Goal: Task Accomplishment & Management: Manage account settings

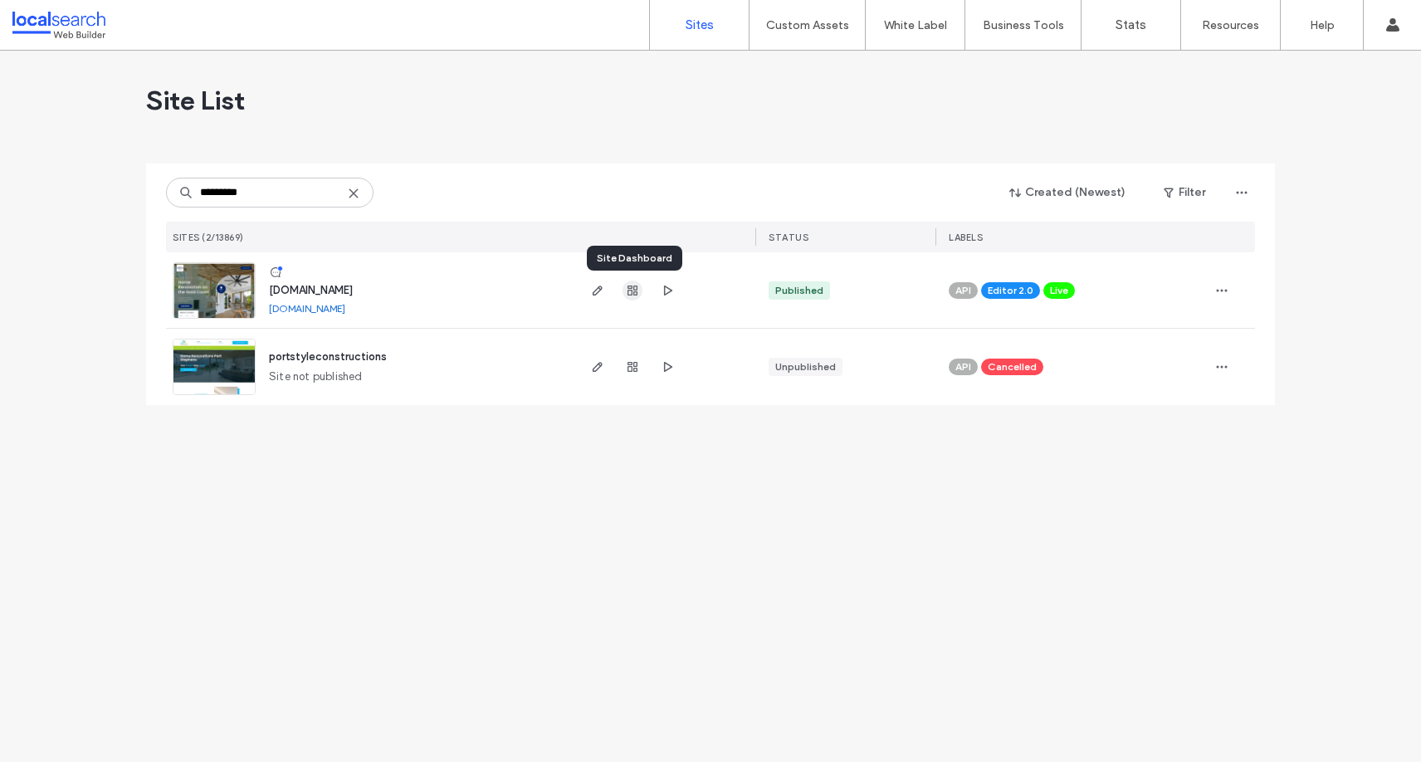
type input "*********"
click at [626, 290] on icon "button" at bounding box center [632, 290] width 13 height 13
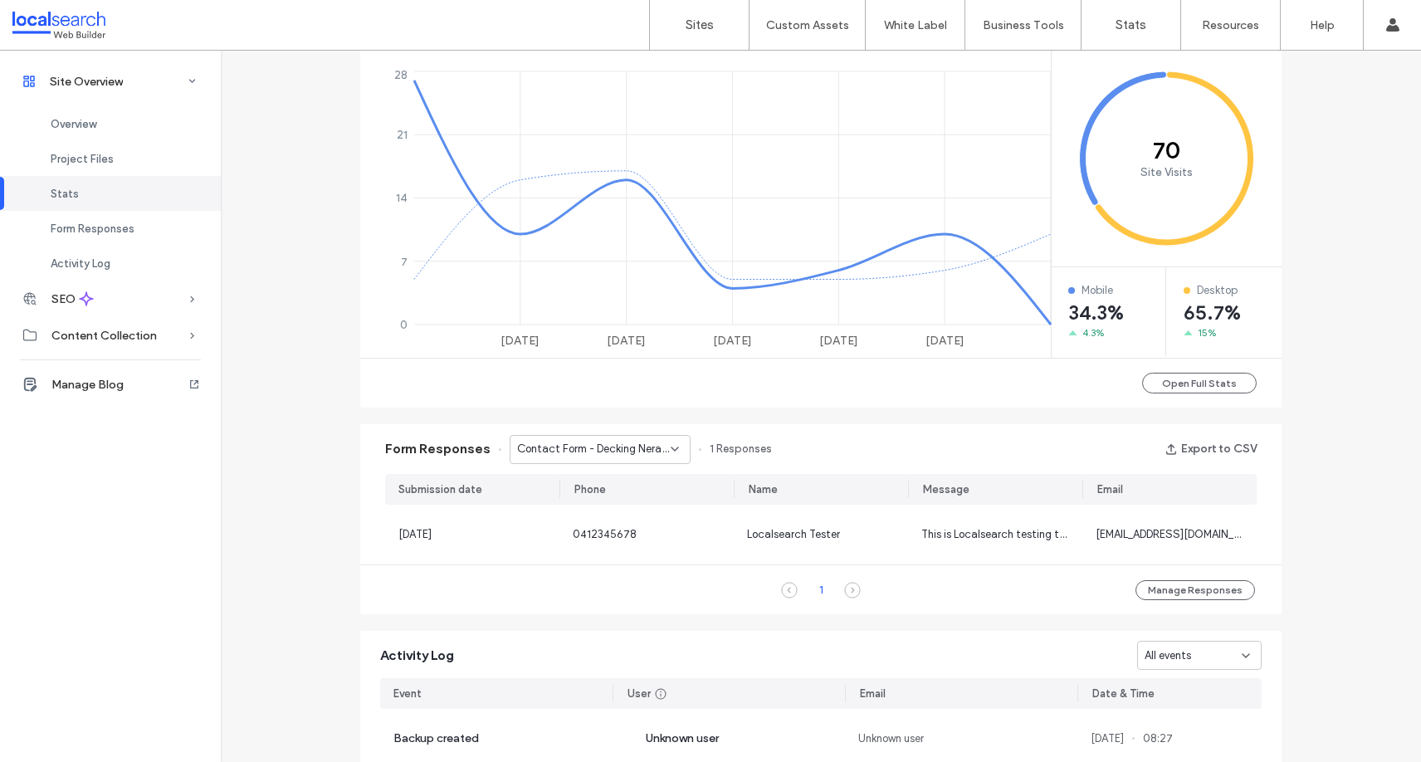
scroll to position [747, 0]
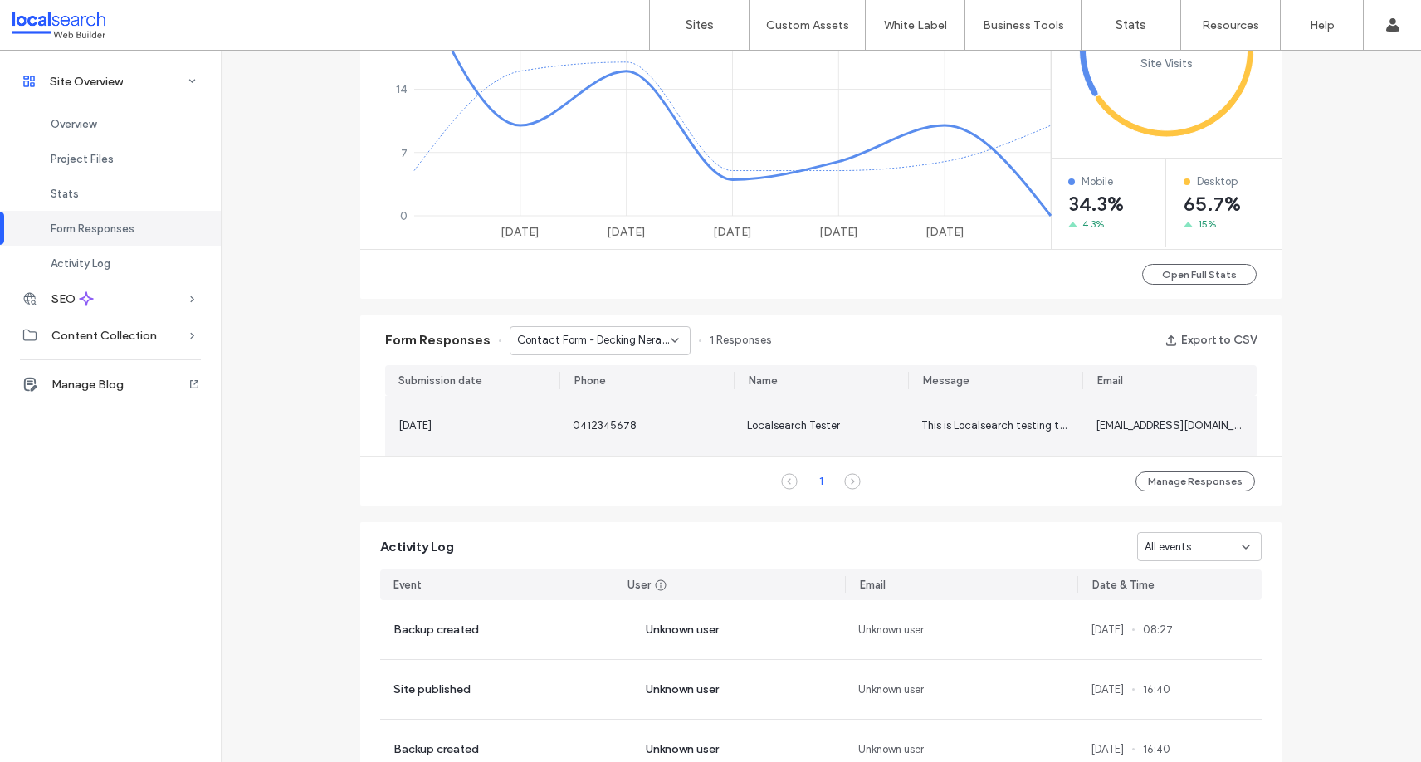
scroll to position [747, 0]
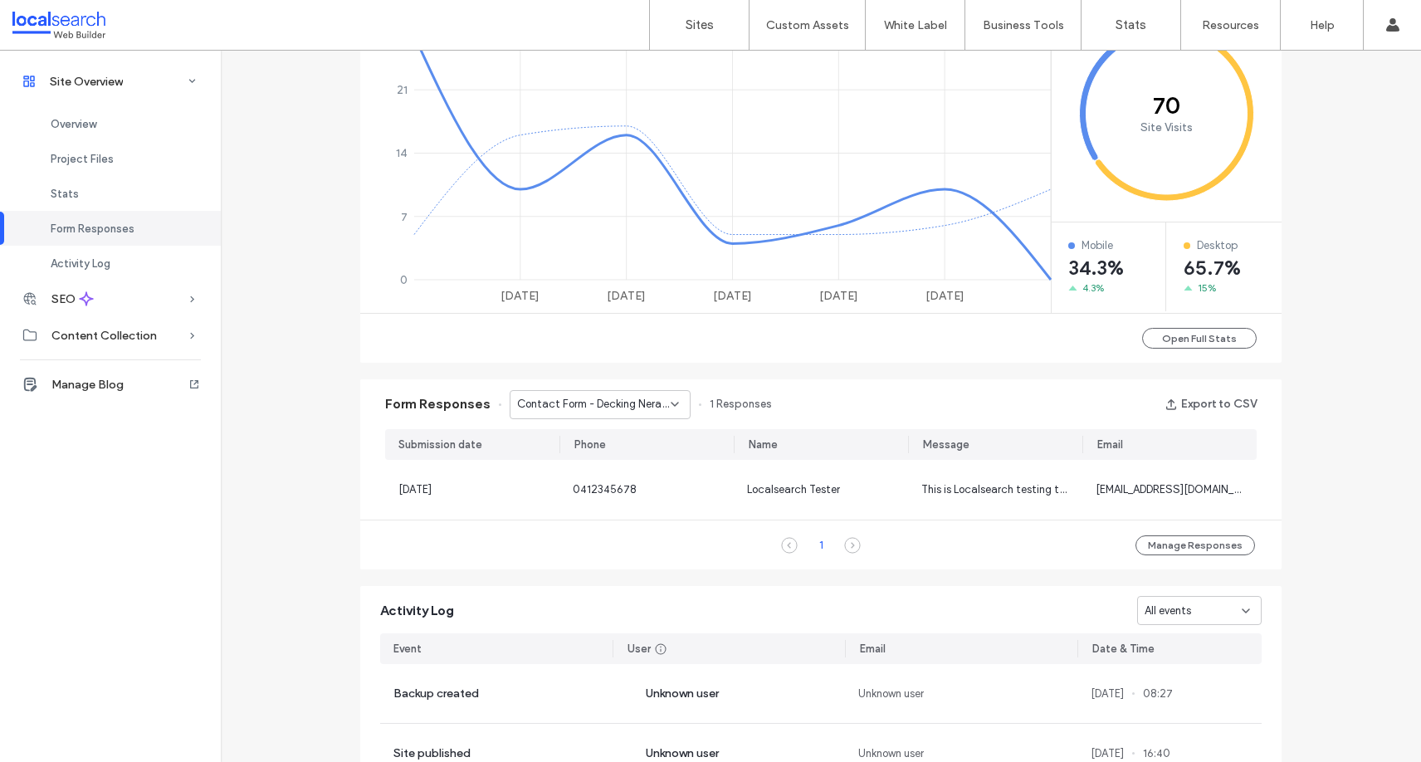
click at [583, 403] on span "Contact Form - Decking Nerang page" at bounding box center [594, 404] width 154 height 17
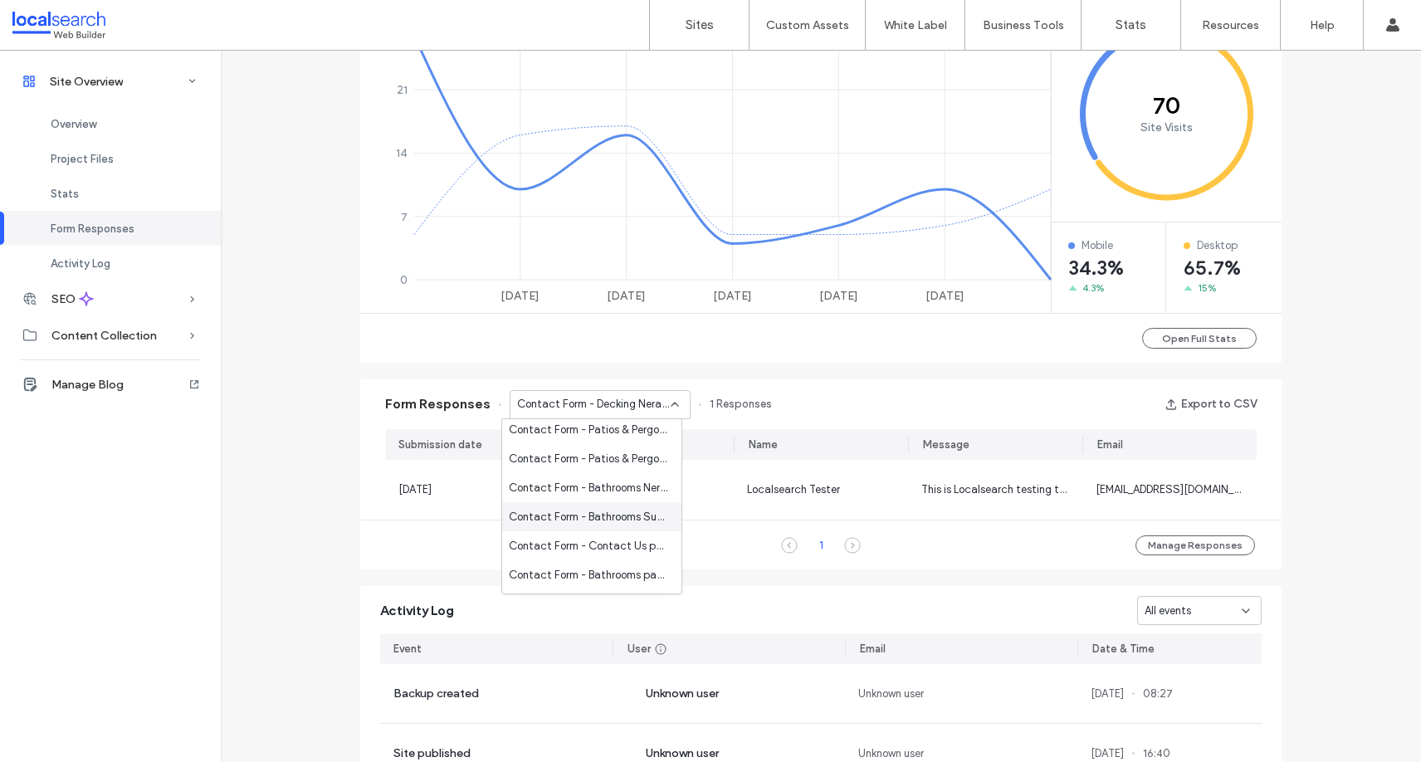
scroll to position [382, 0]
click at [571, 509] on span "Contact Form - Contact Us page" at bounding box center [588, 517] width 159 height 17
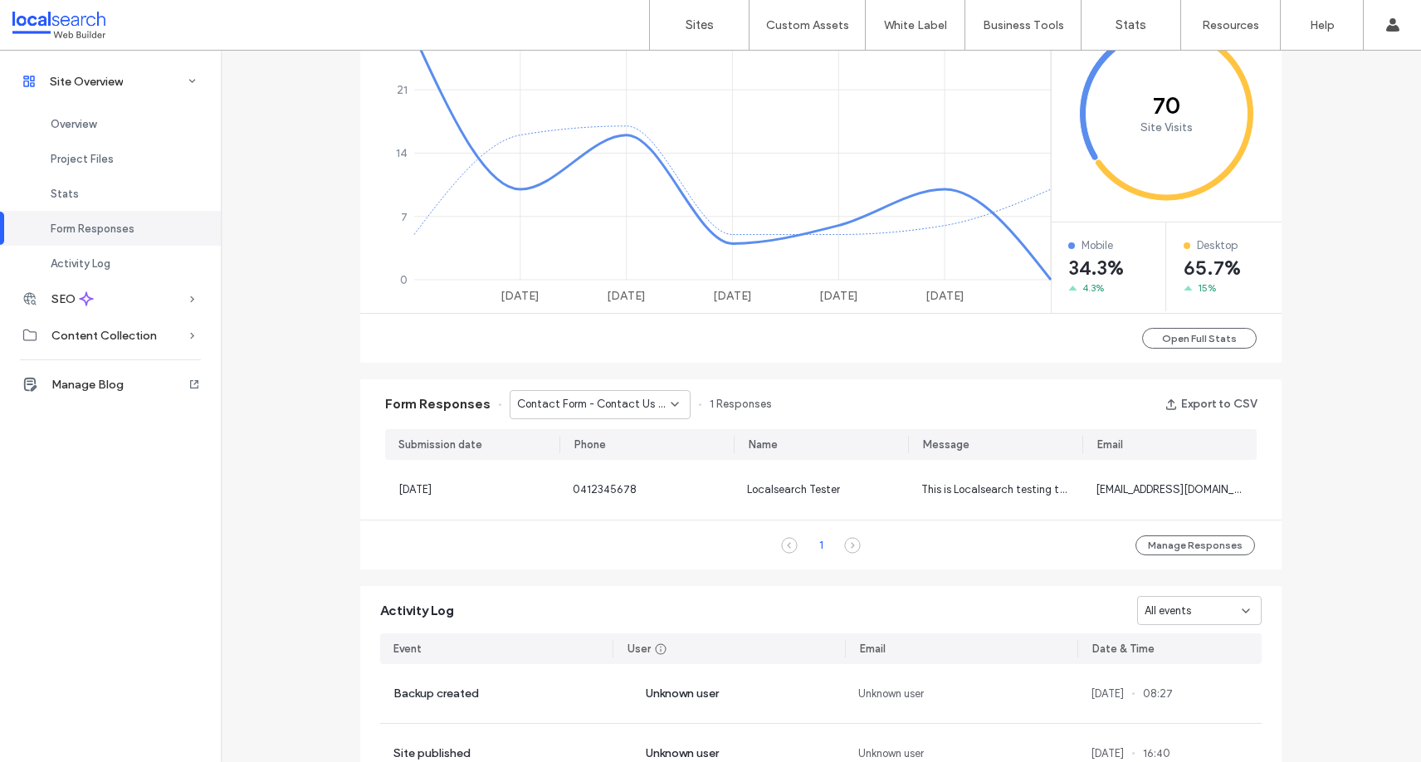
click at [553, 398] on span "Contact Form - Contact Us page" at bounding box center [594, 404] width 154 height 17
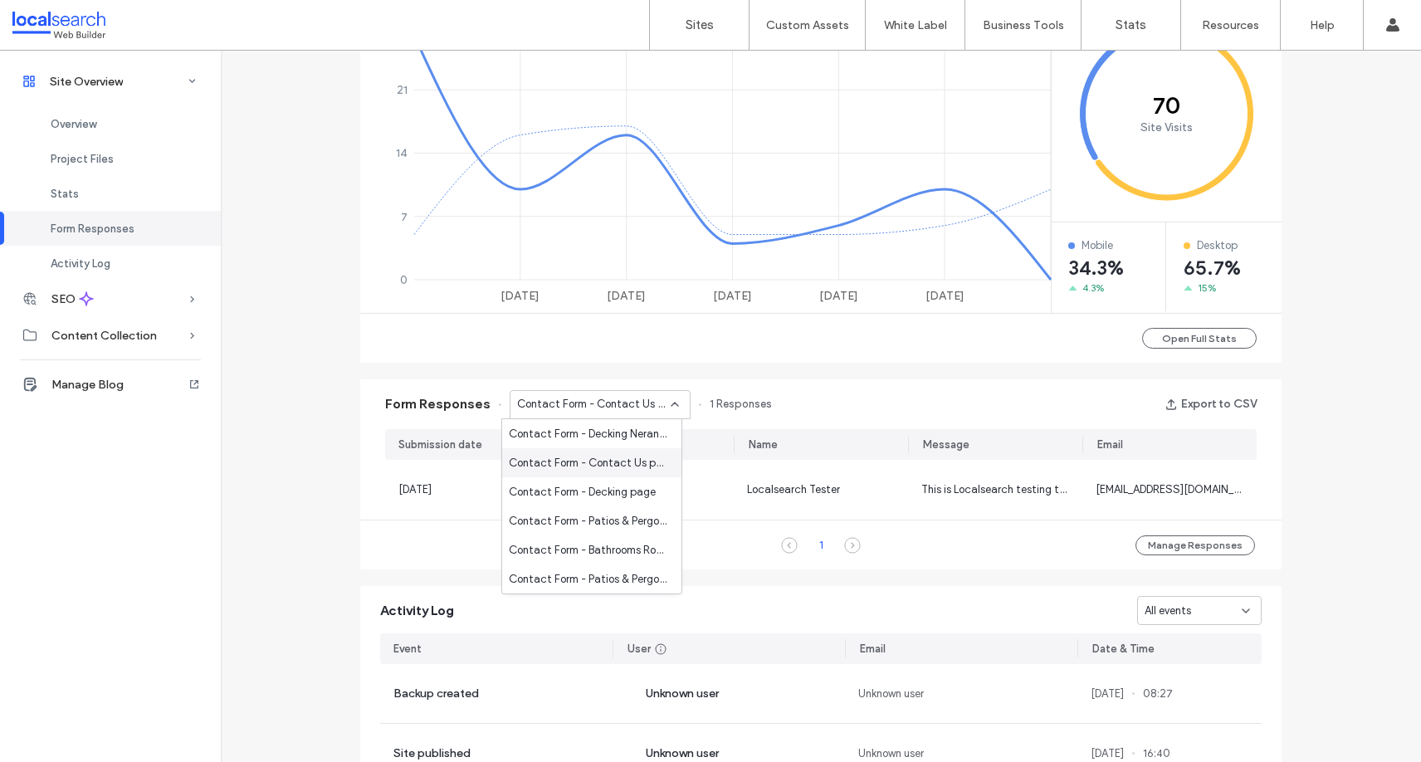
click at [579, 466] on span "Contact Form - Contact Us page" at bounding box center [588, 463] width 159 height 17
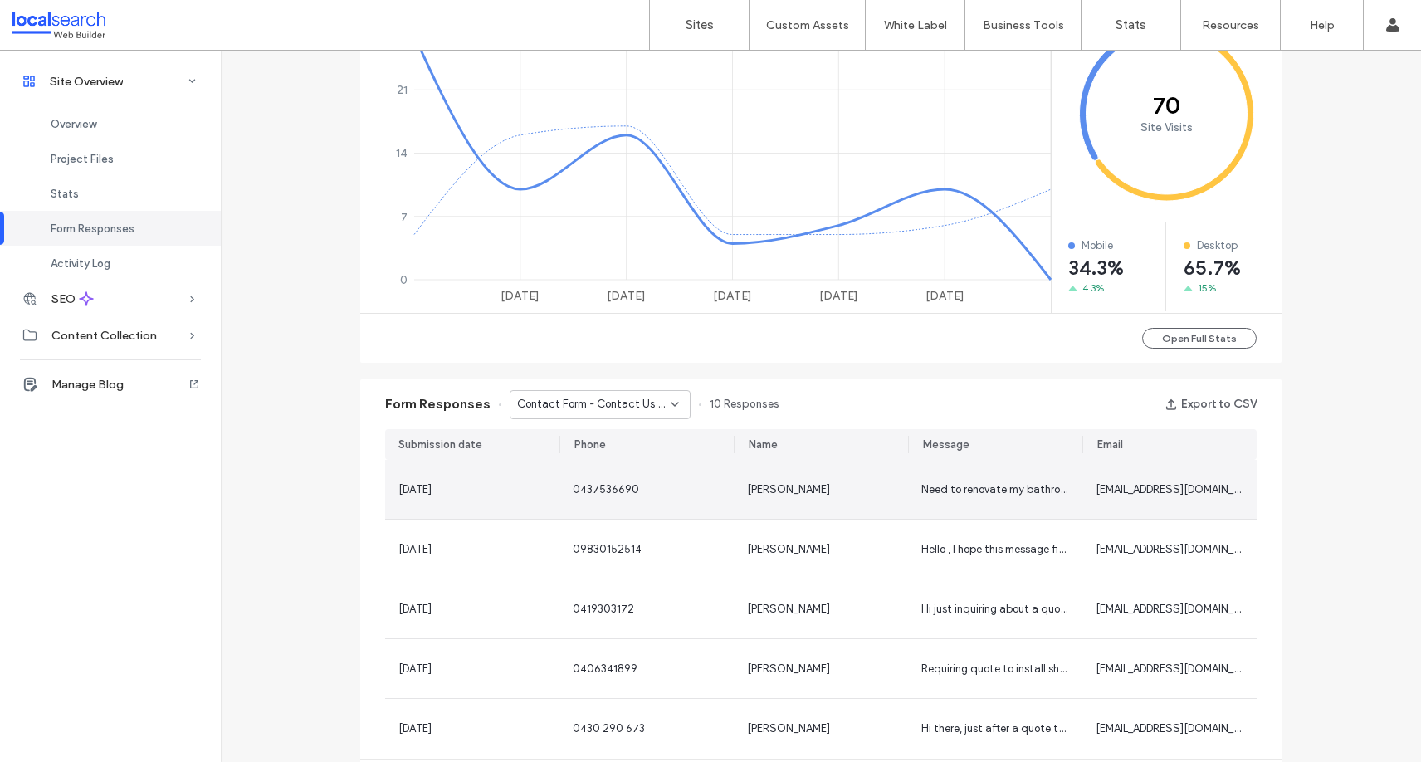
click at [869, 486] on div "[PERSON_NAME]" at bounding box center [821, 489] width 148 height 17
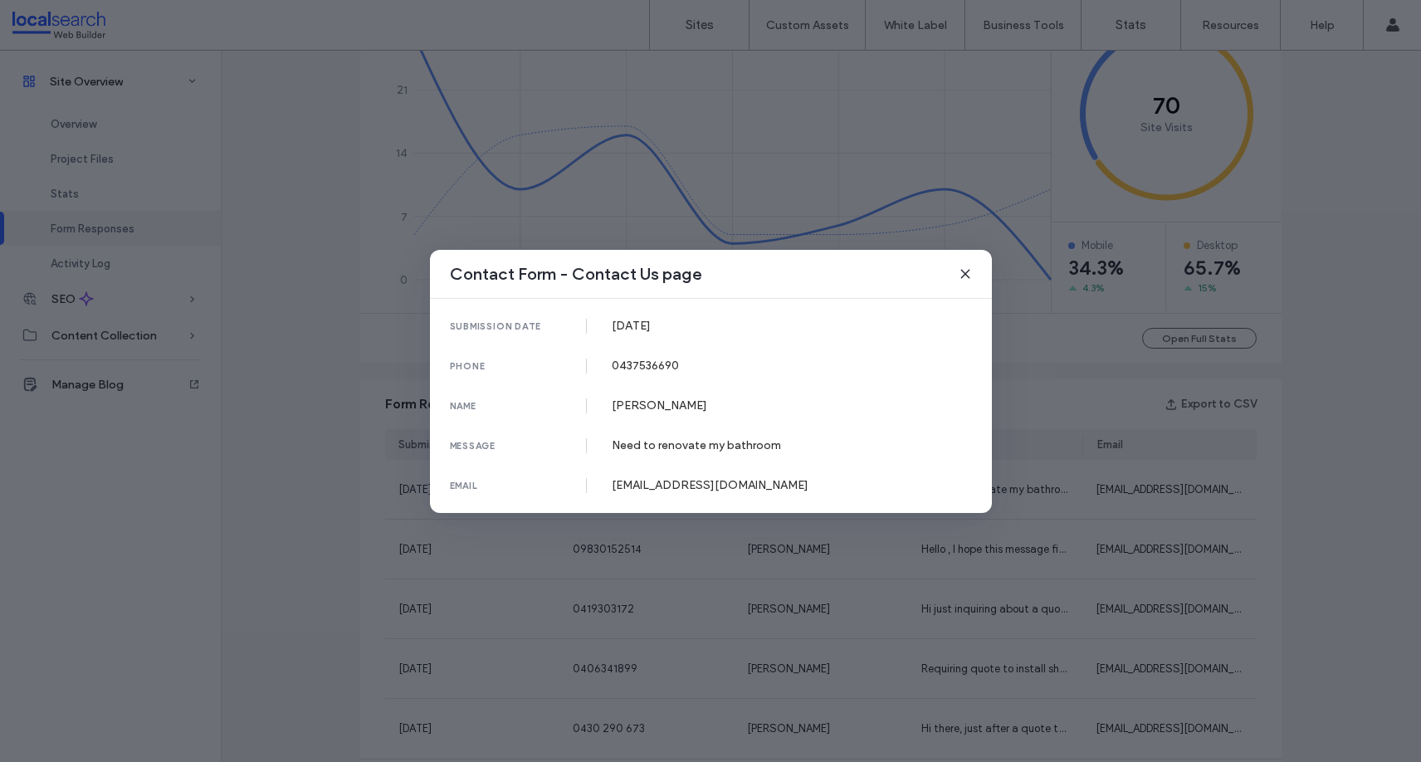
click at [960, 272] on icon at bounding box center [965, 273] width 13 height 13
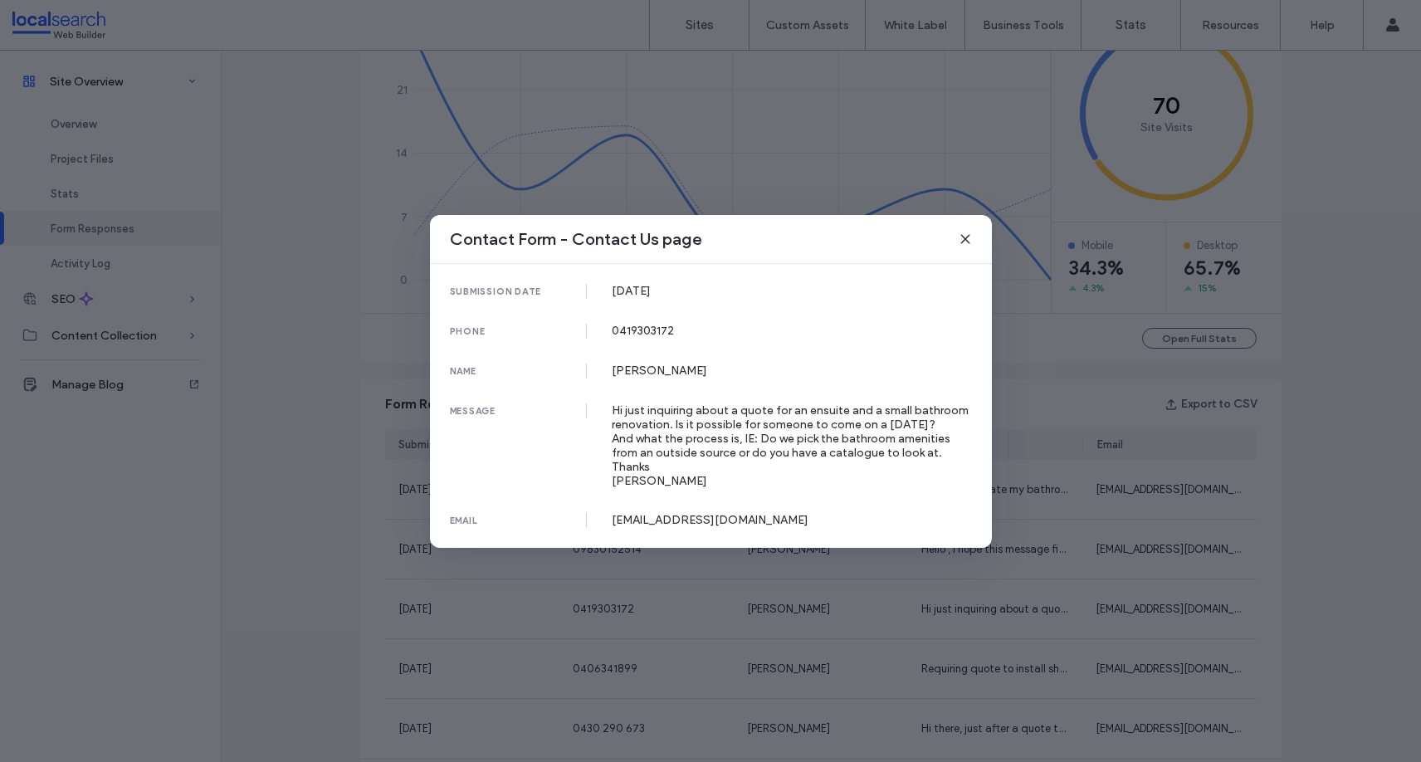
click at [966, 245] on icon at bounding box center [965, 238] width 13 height 13
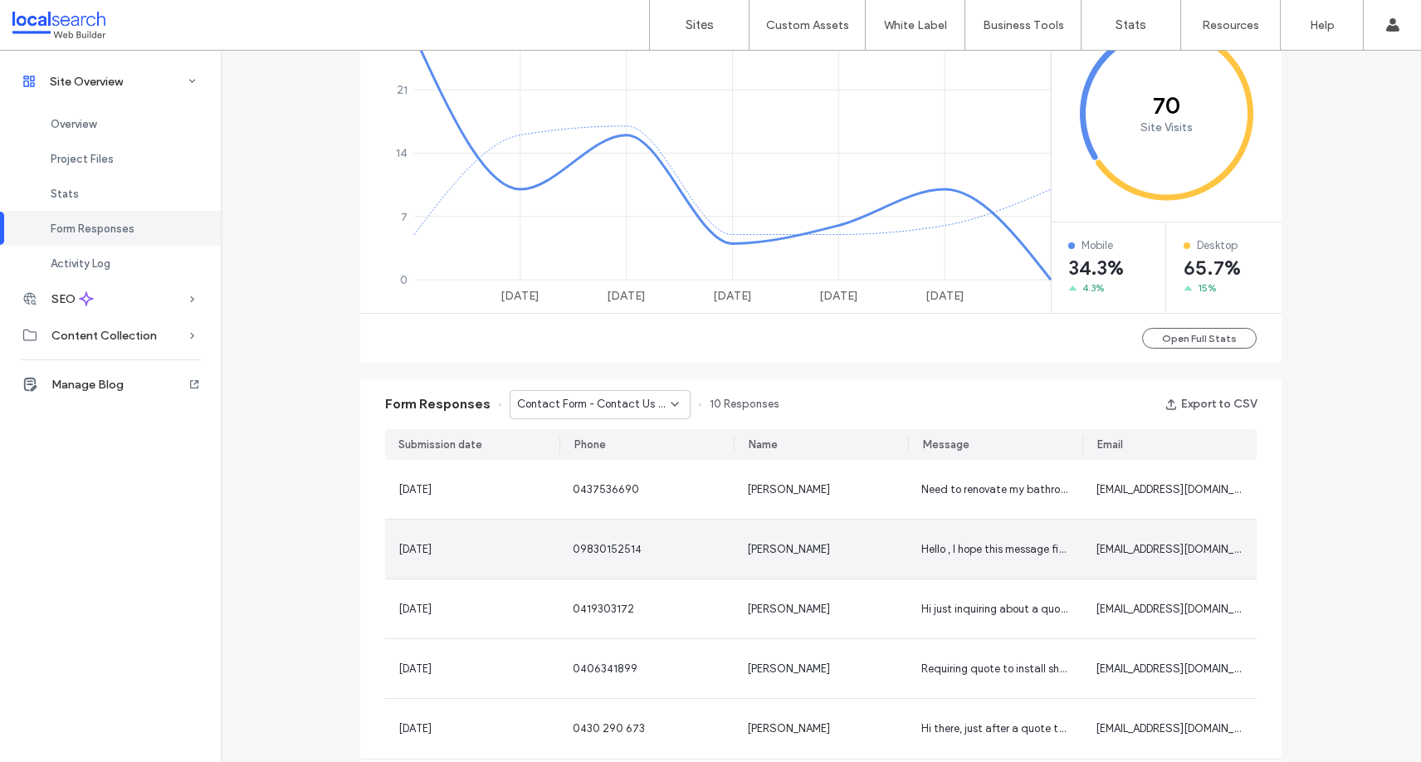
scroll to position [830, 0]
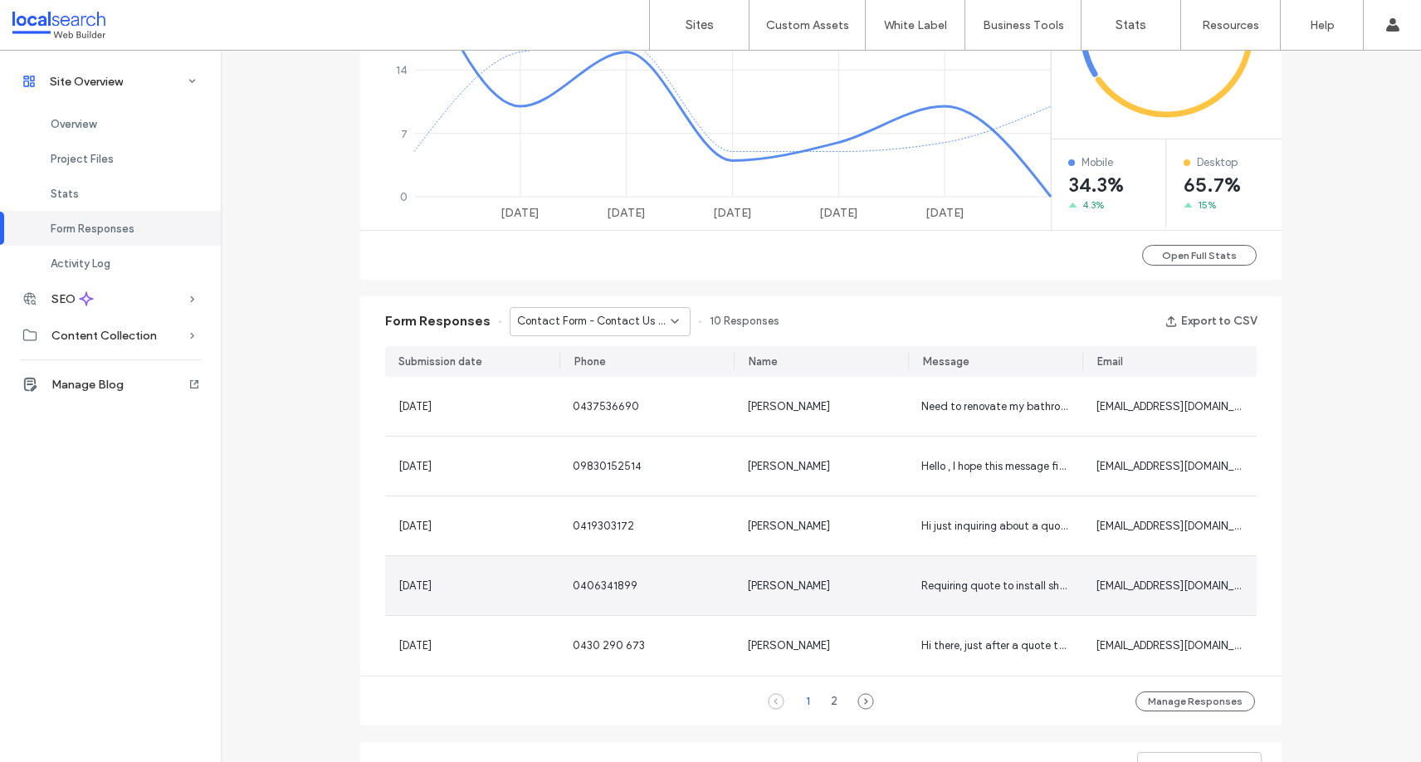
click at [961, 578] on div "Requiring quote to install shower wall panels (over existing tiles?) in old sty…" at bounding box center [995, 586] width 148 height 17
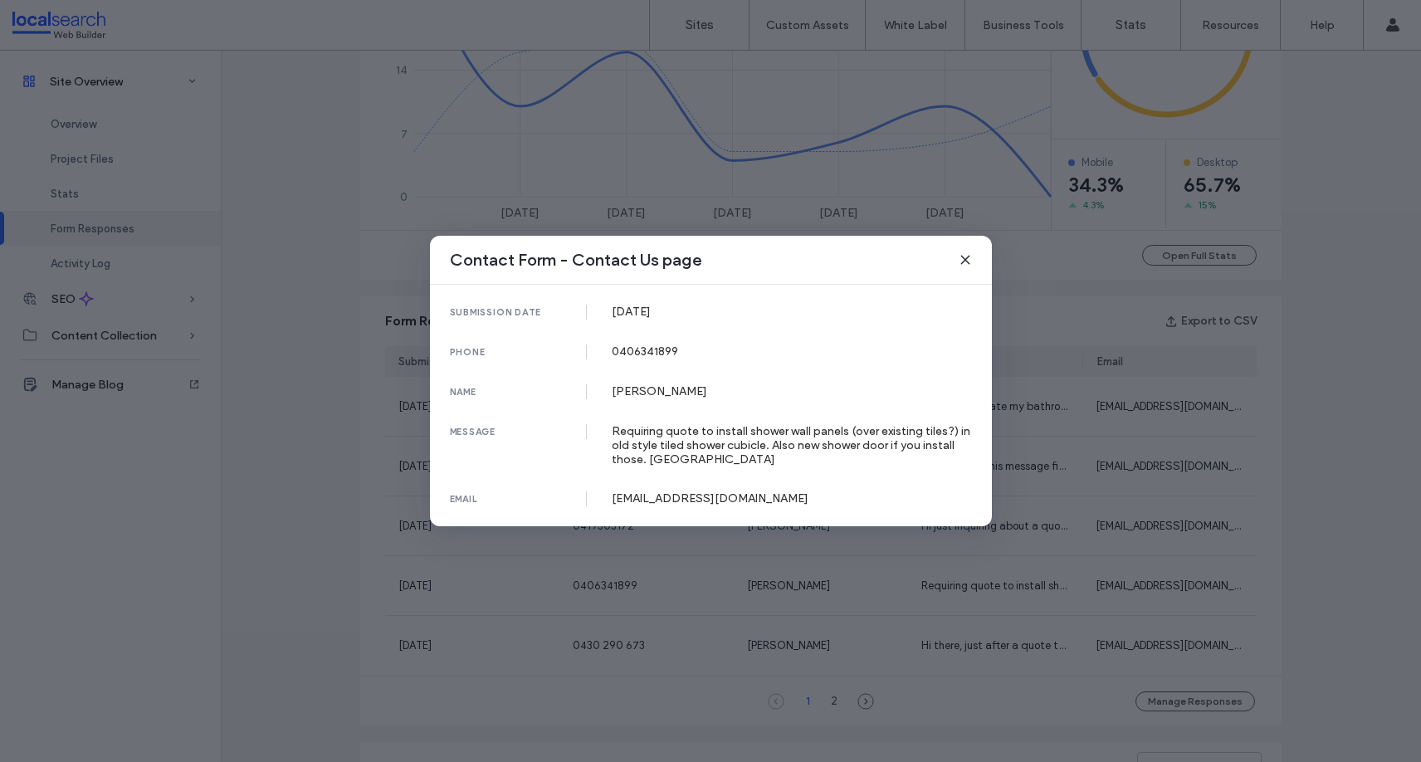
click at [972, 251] on div "Contact Form - Contact Us page" at bounding box center [711, 260] width 562 height 49
click at [971, 256] on icon at bounding box center [965, 259] width 13 height 13
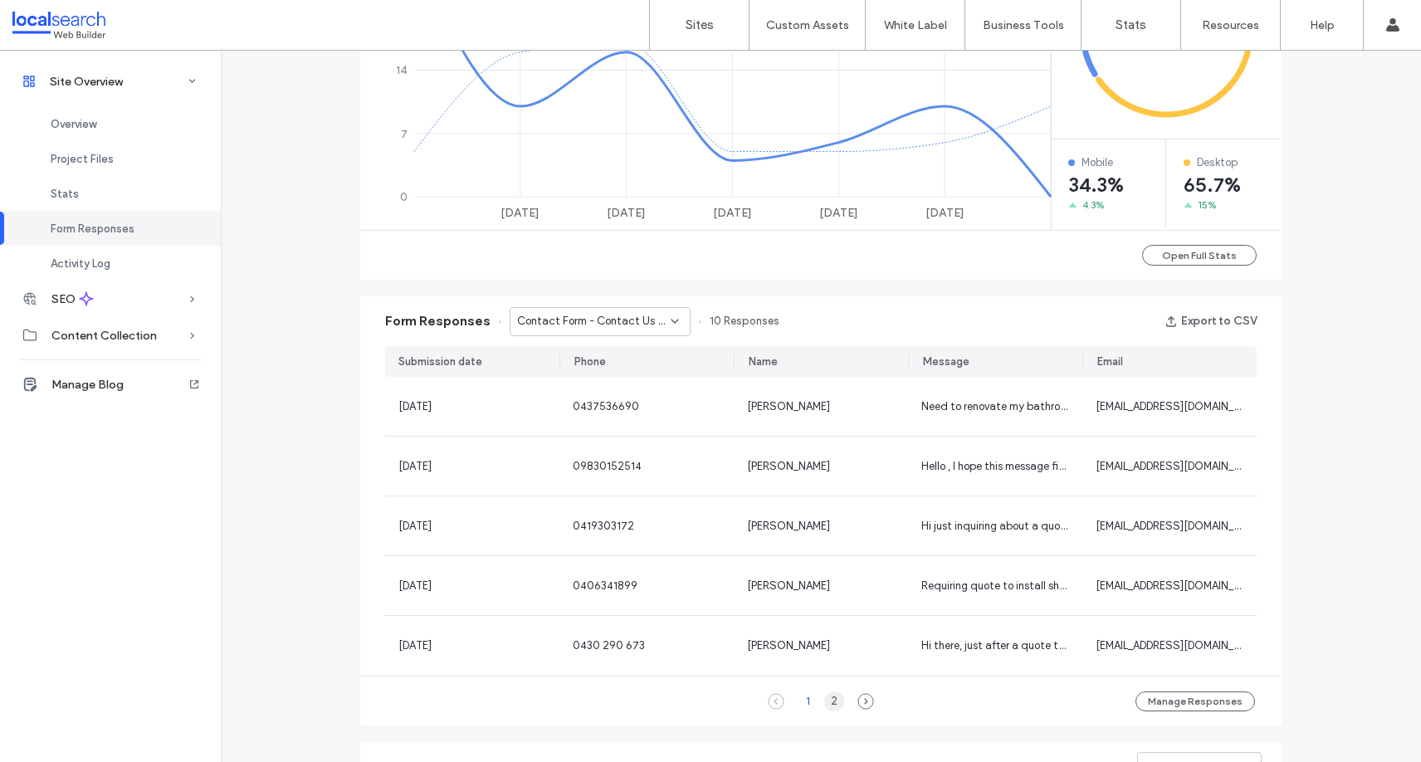
click at [833, 701] on div "2" at bounding box center [834, 701] width 20 height 20
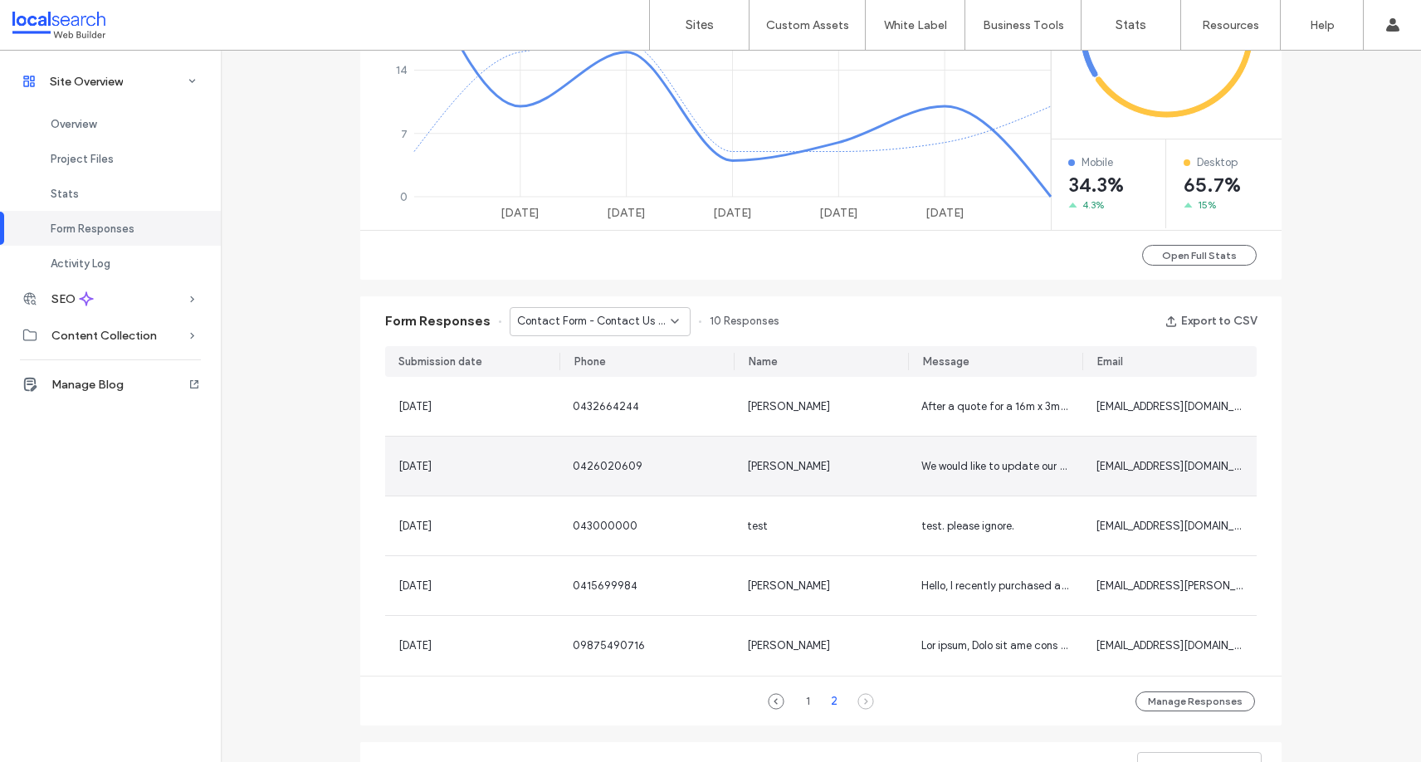
click at [975, 460] on span "We would like to update our bathroom" at bounding box center [1014, 466] width 186 height 12
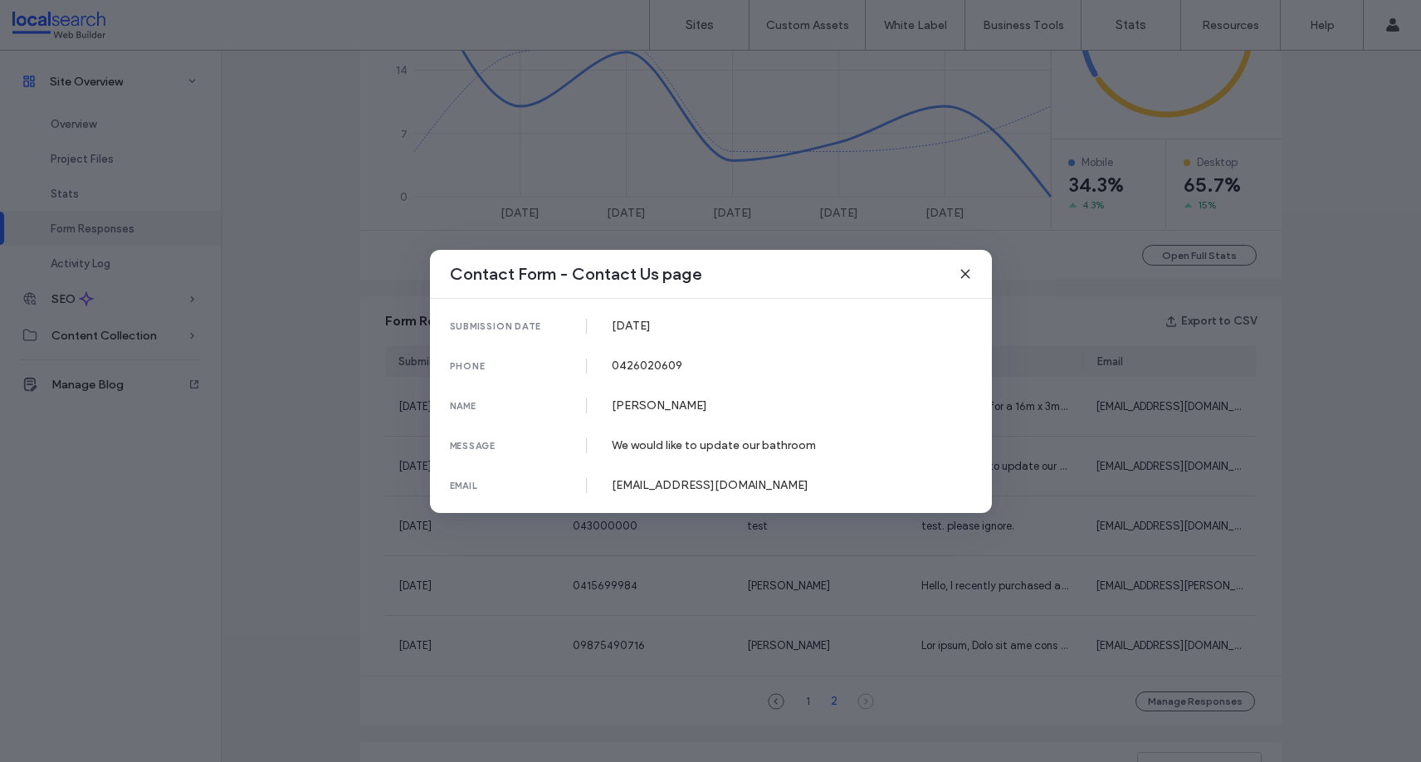
click at [956, 267] on div "Contact Form - Contact Us page" at bounding box center [711, 274] width 562 height 49
click at [967, 271] on use at bounding box center [964, 273] width 7 height 7
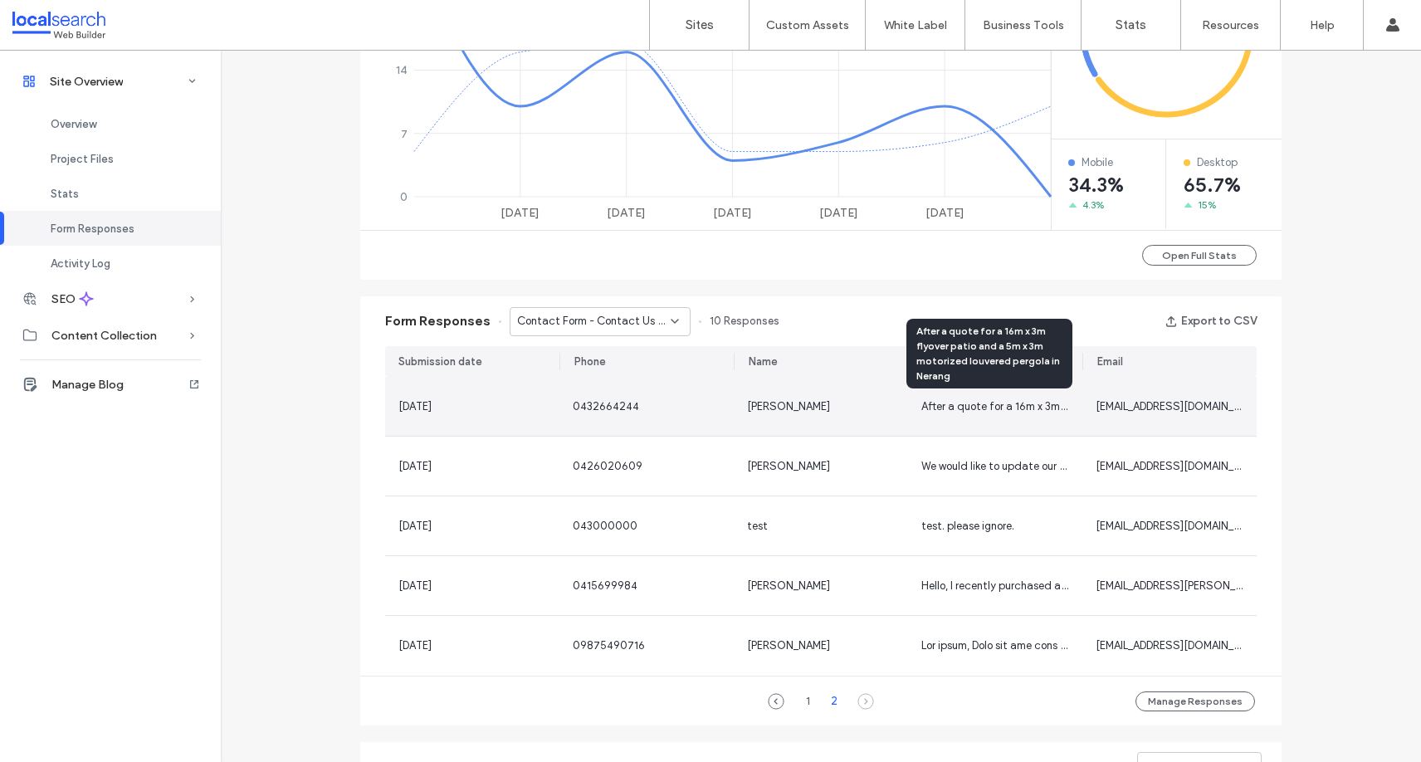
click at [940, 404] on span "After a quote for a 16m x 3m flyover patio and a 5m x 3m motorized louvered per…" at bounding box center [1153, 406] width 464 height 12
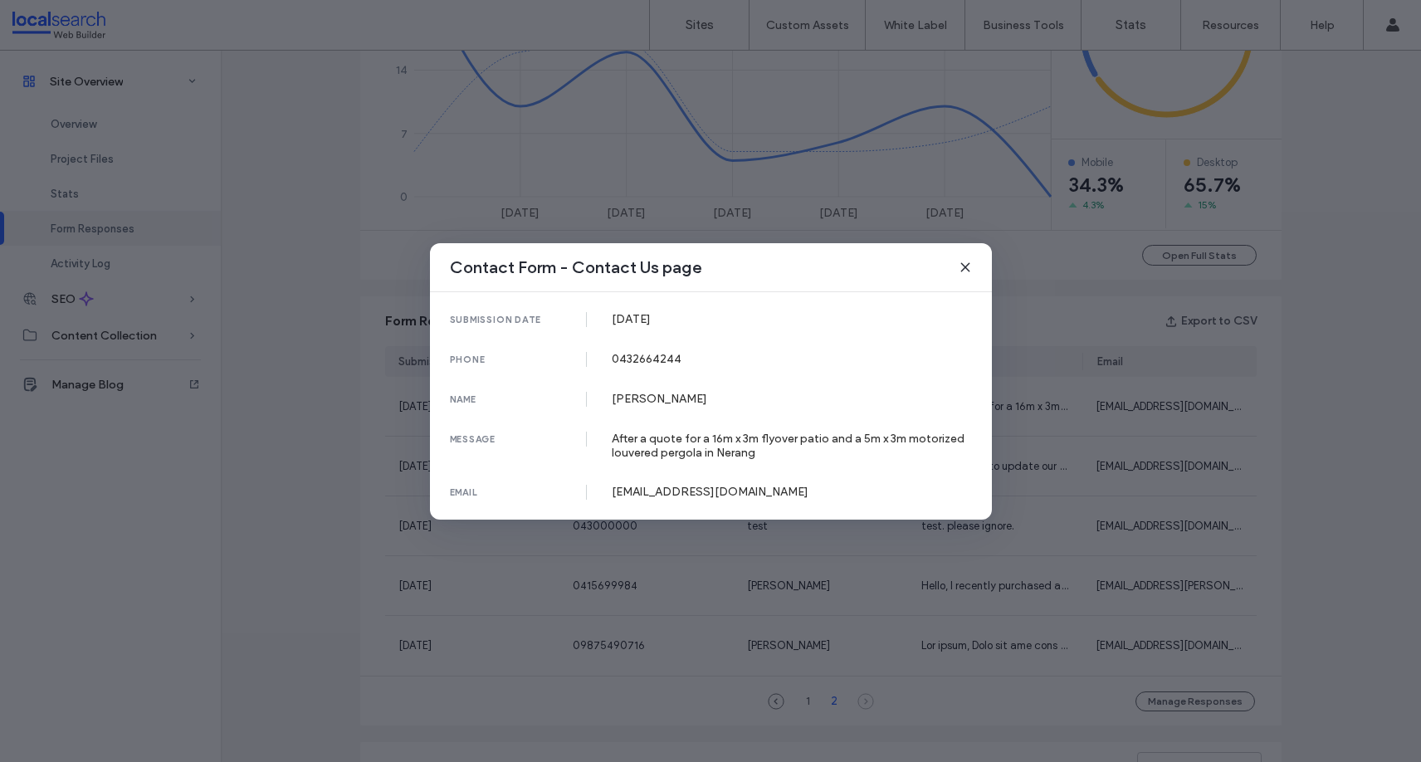
click at [967, 268] on use at bounding box center [964, 266] width 7 height 7
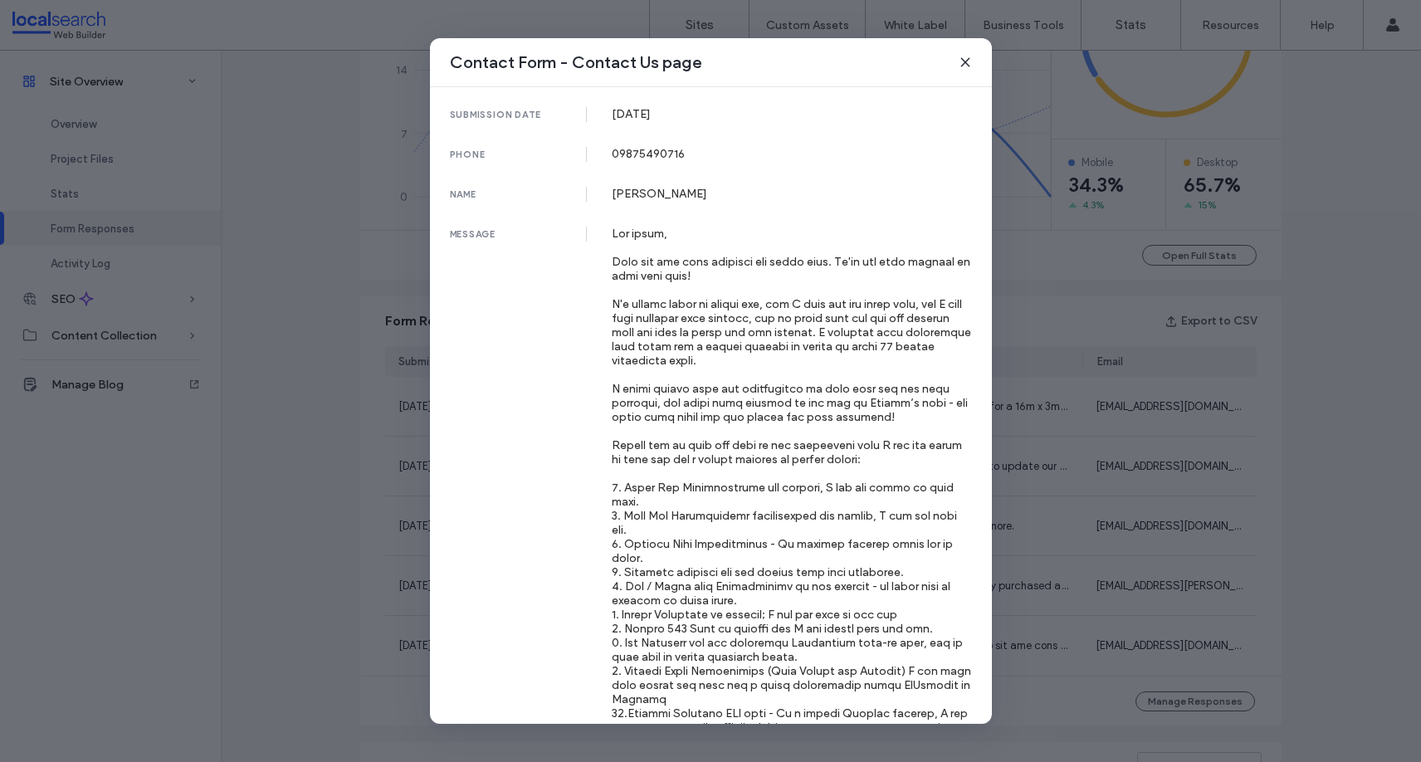
click at [969, 65] on icon at bounding box center [965, 62] width 13 height 13
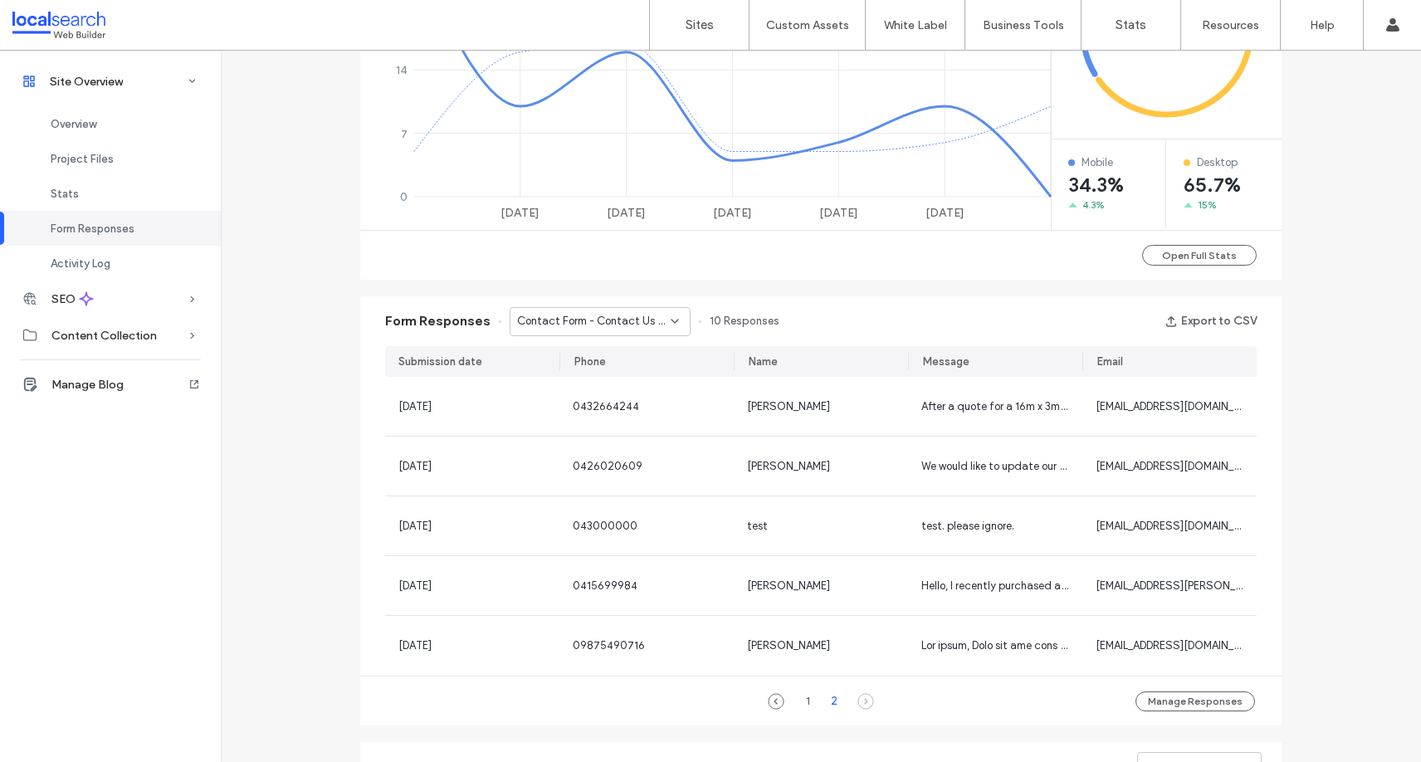
click at [564, 322] on span "Contact Form - Contact Us page" at bounding box center [594, 321] width 154 height 17
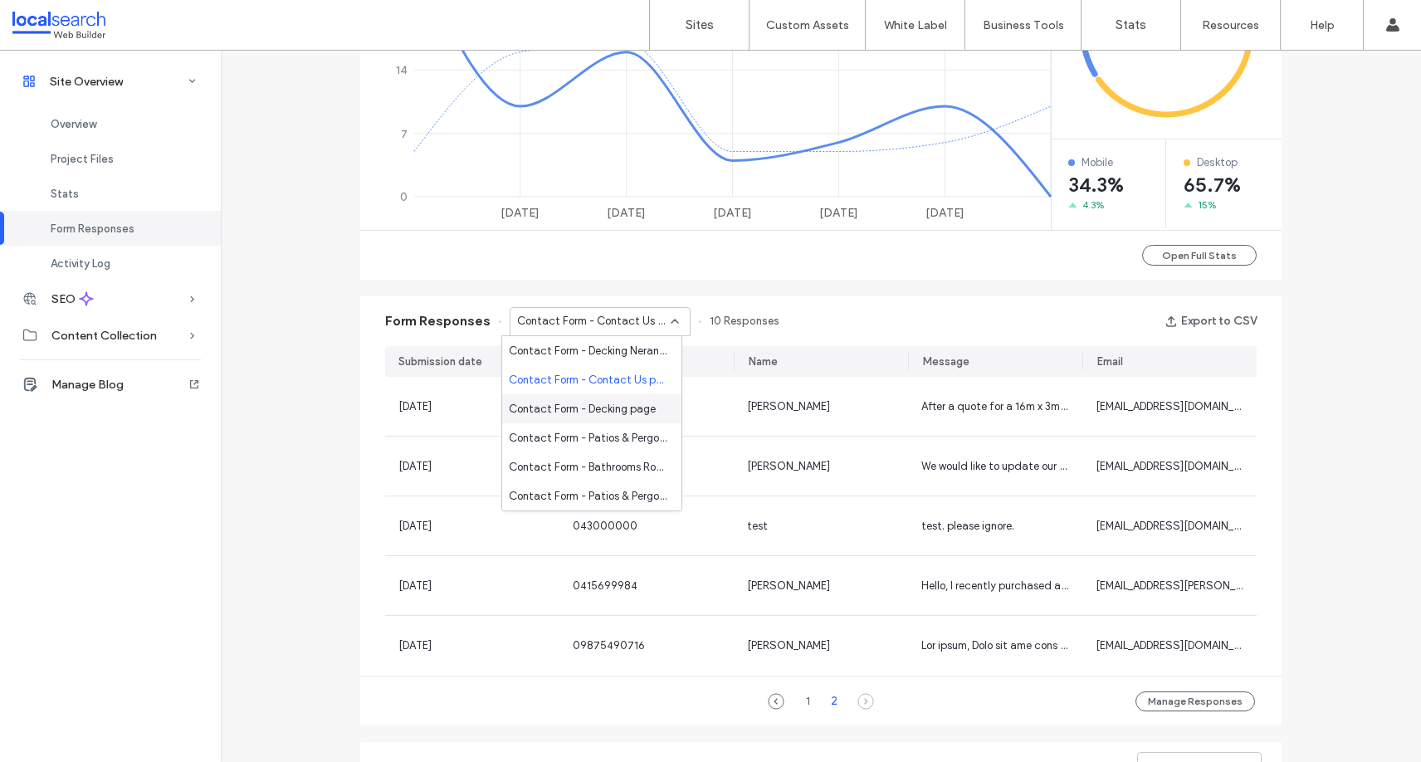
click at [574, 413] on span "Contact Form - Decking page" at bounding box center [582, 409] width 147 height 17
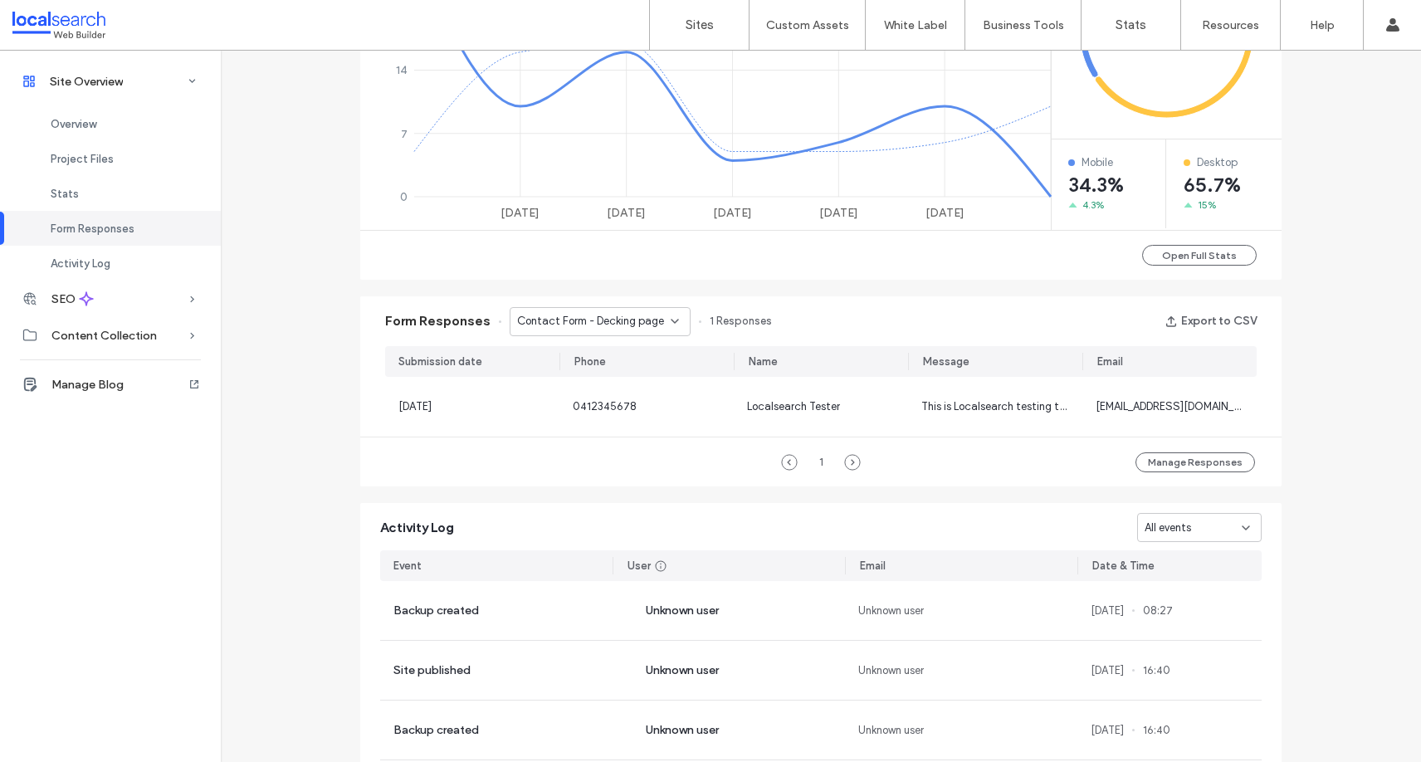
click at [595, 321] on span "Contact Form - Decking page" at bounding box center [590, 321] width 147 height 17
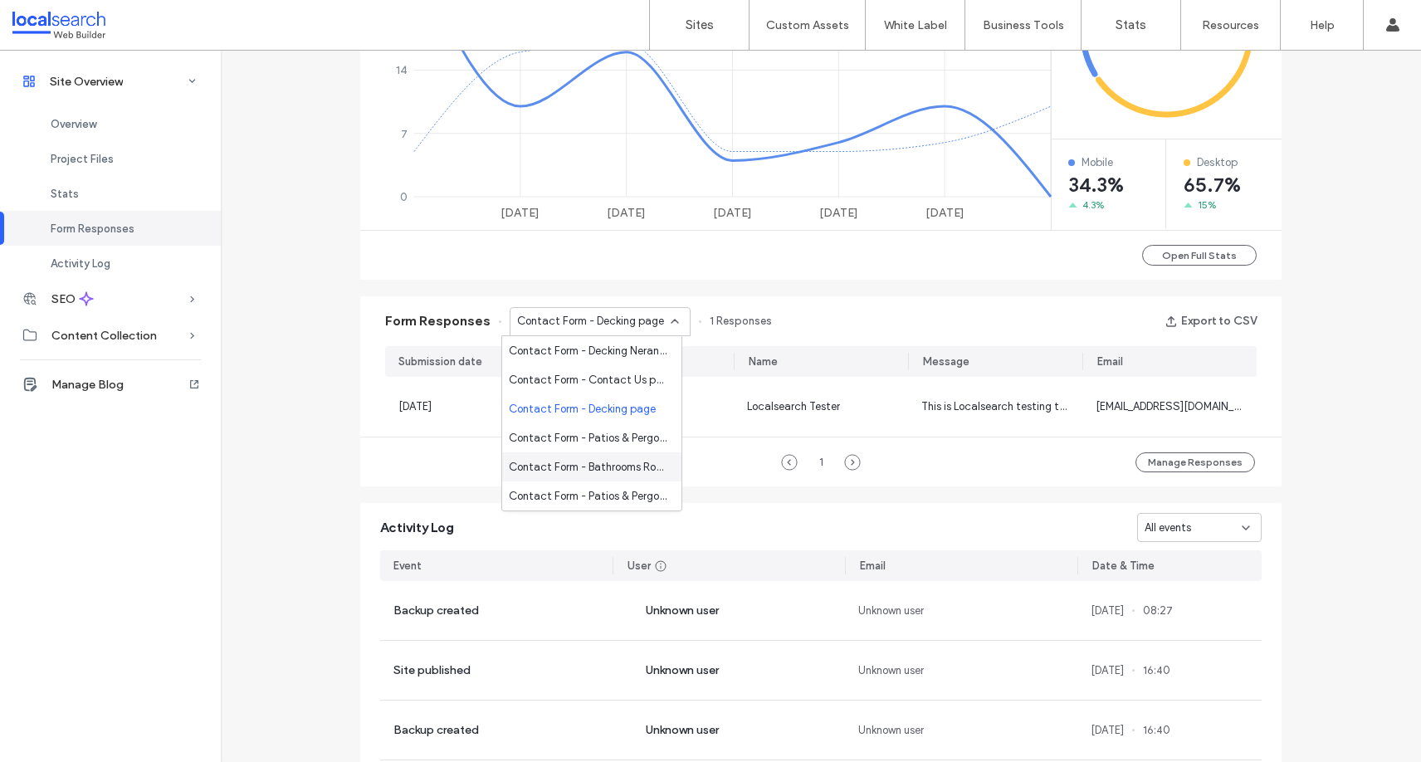
click at [567, 457] on div "Contact Form - Bathrooms Robina page" at bounding box center [591, 466] width 179 height 29
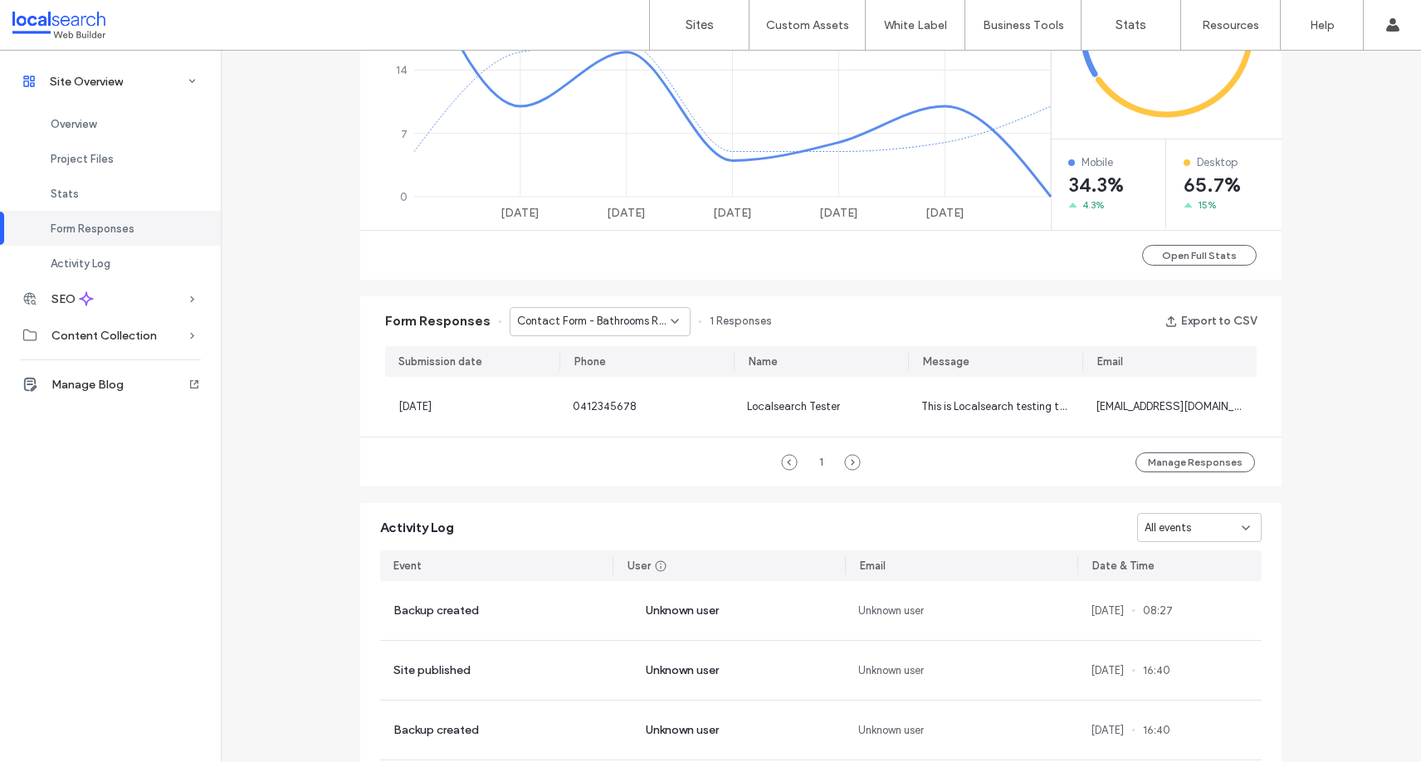
click at [574, 311] on div "Contact Form - Bathrooms Robina page" at bounding box center [600, 321] width 181 height 29
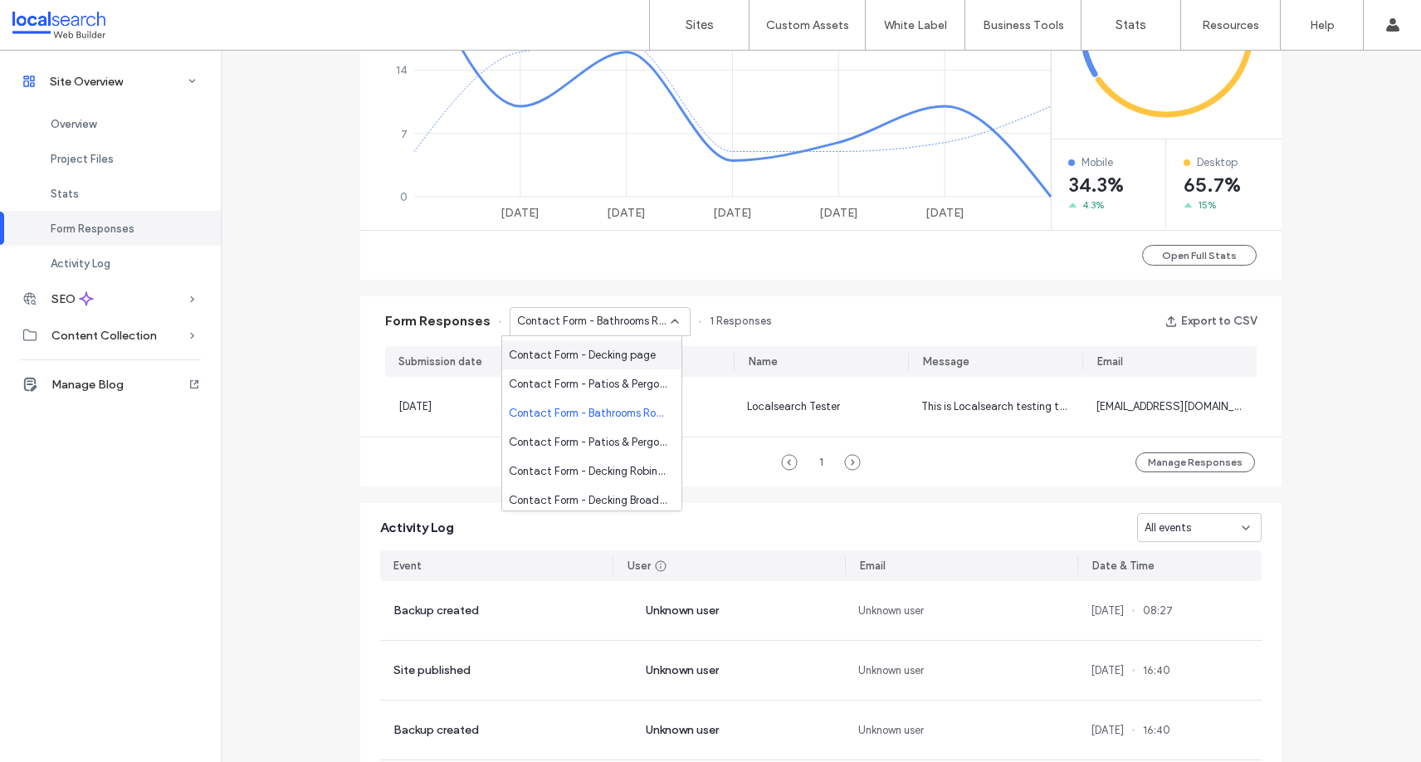
scroll to position [83, 0]
click at [568, 478] on span "Contact Form - Decking Broadbeach page" at bounding box center [588, 471] width 159 height 17
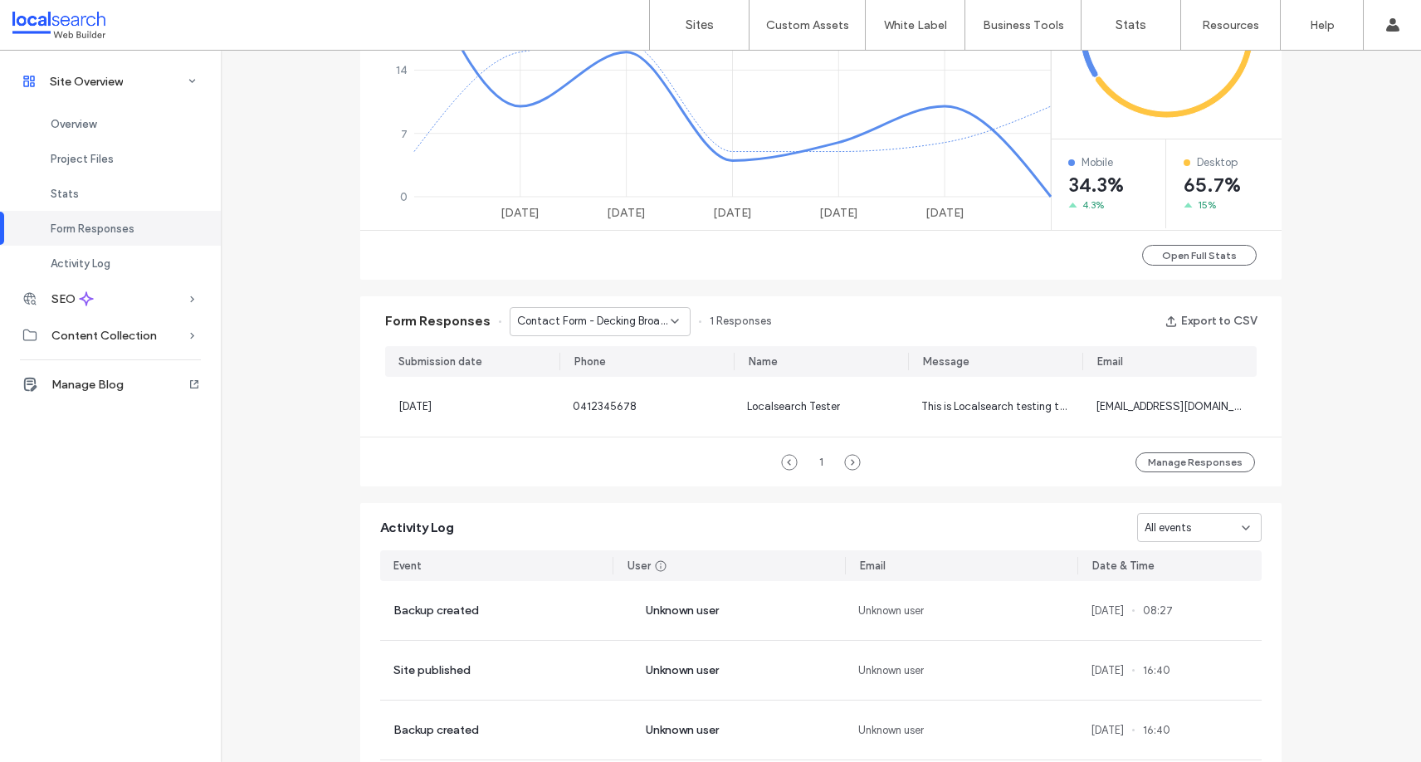
click at [588, 316] on span "Contact Form - Decking Broadbeach page" at bounding box center [594, 321] width 154 height 17
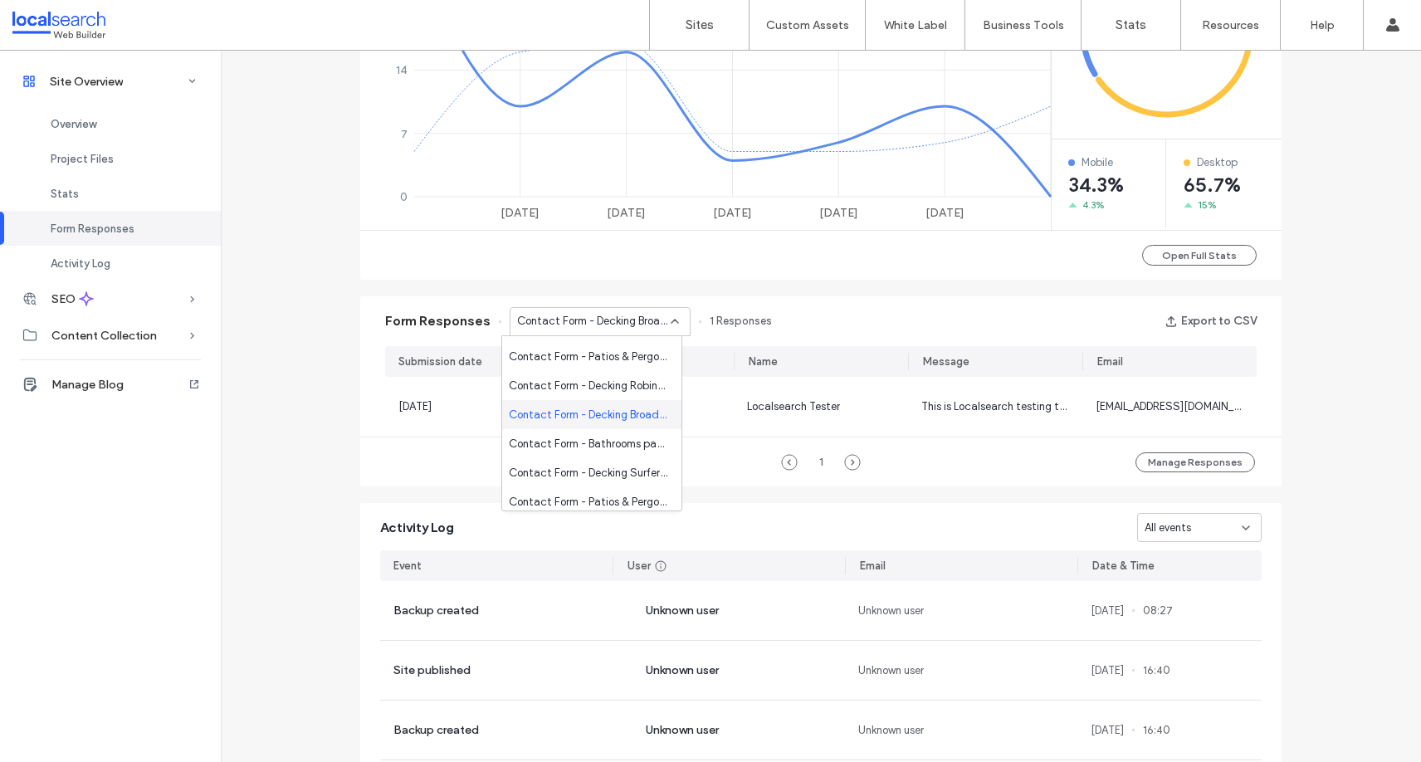
scroll to position [166, 0]
click at [588, 422] on span "Contact Form - Bathrooms page" at bounding box center [588, 417] width 159 height 17
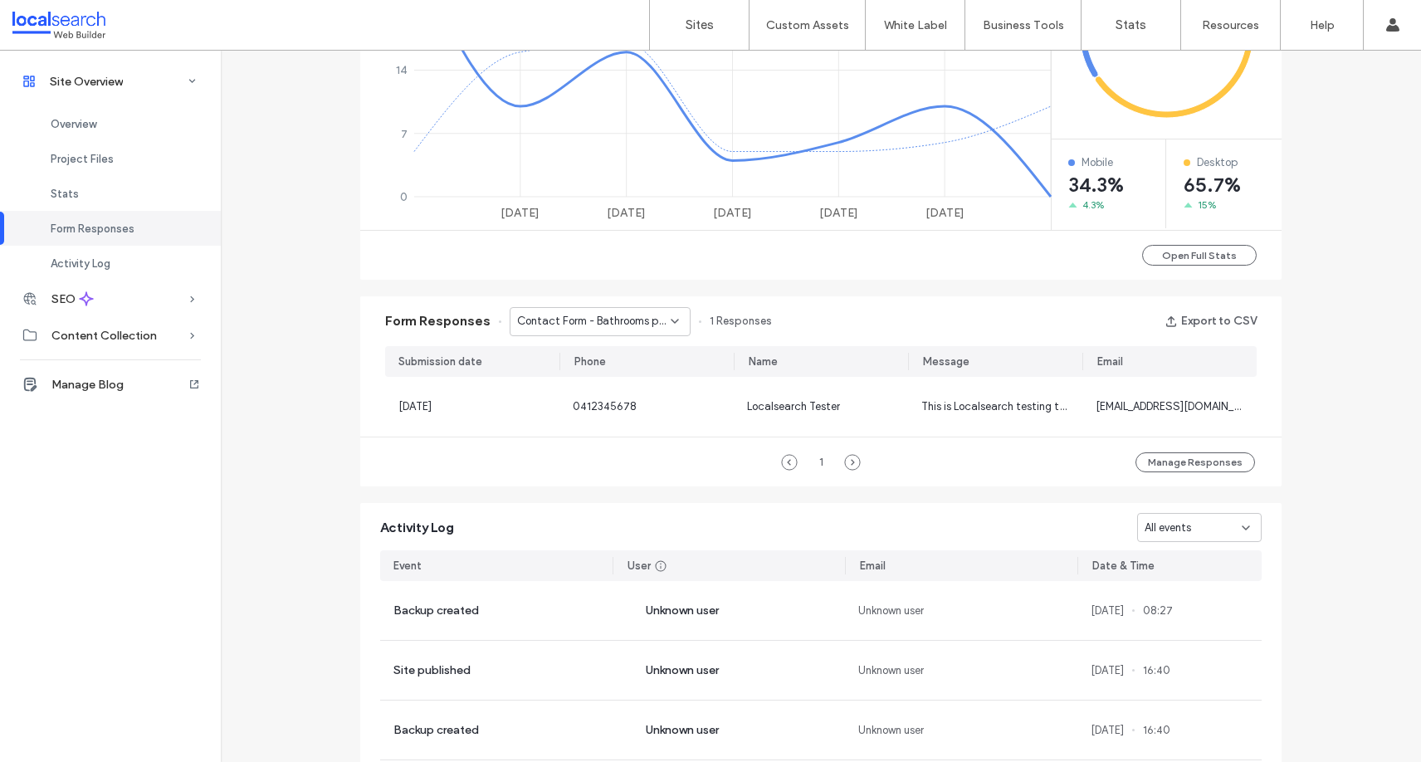
click at [594, 310] on div "Contact Form - Bathrooms page" at bounding box center [600, 321] width 181 height 29
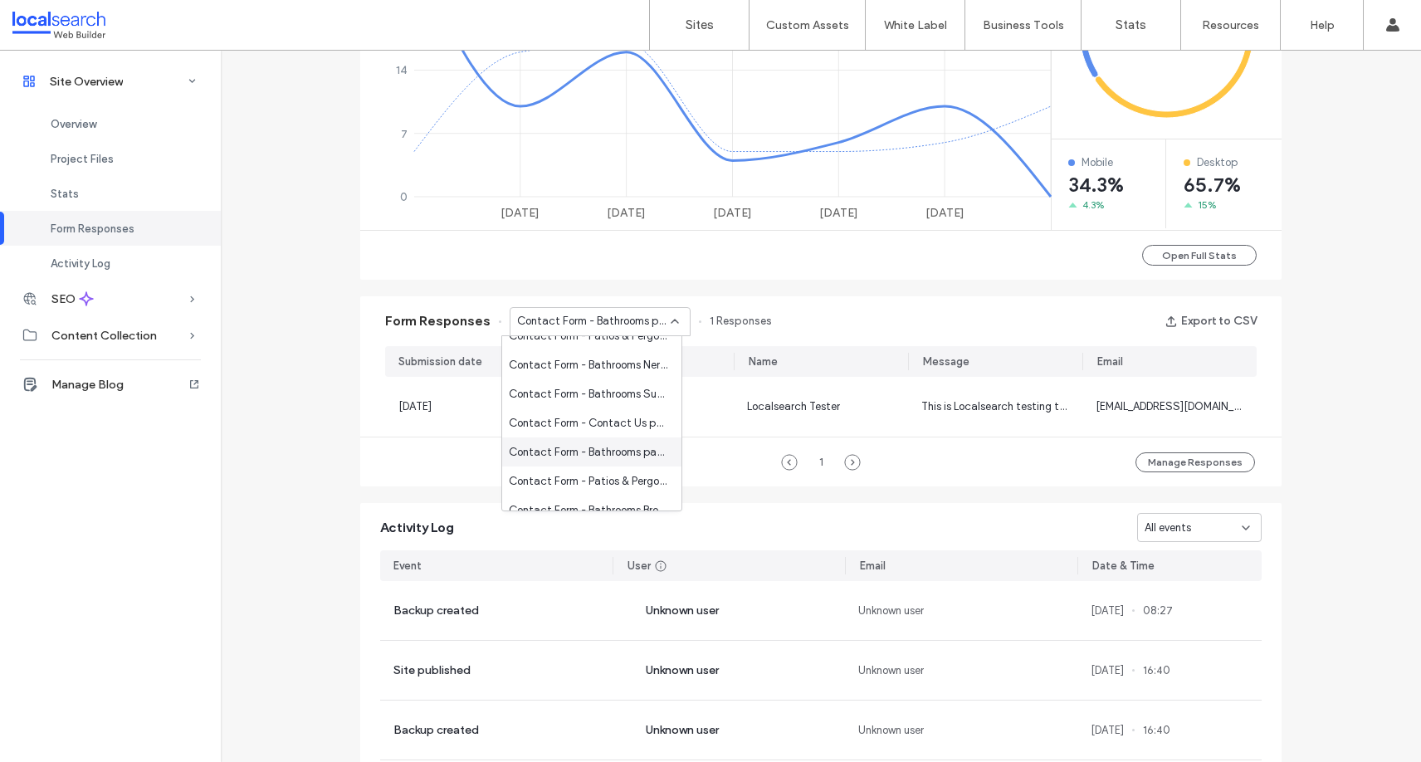
scroll to position [415, 0]
click at [593, 398] on span "Contact Form - Contact Us page" at bounding box center [588, 401] width 159 height 17
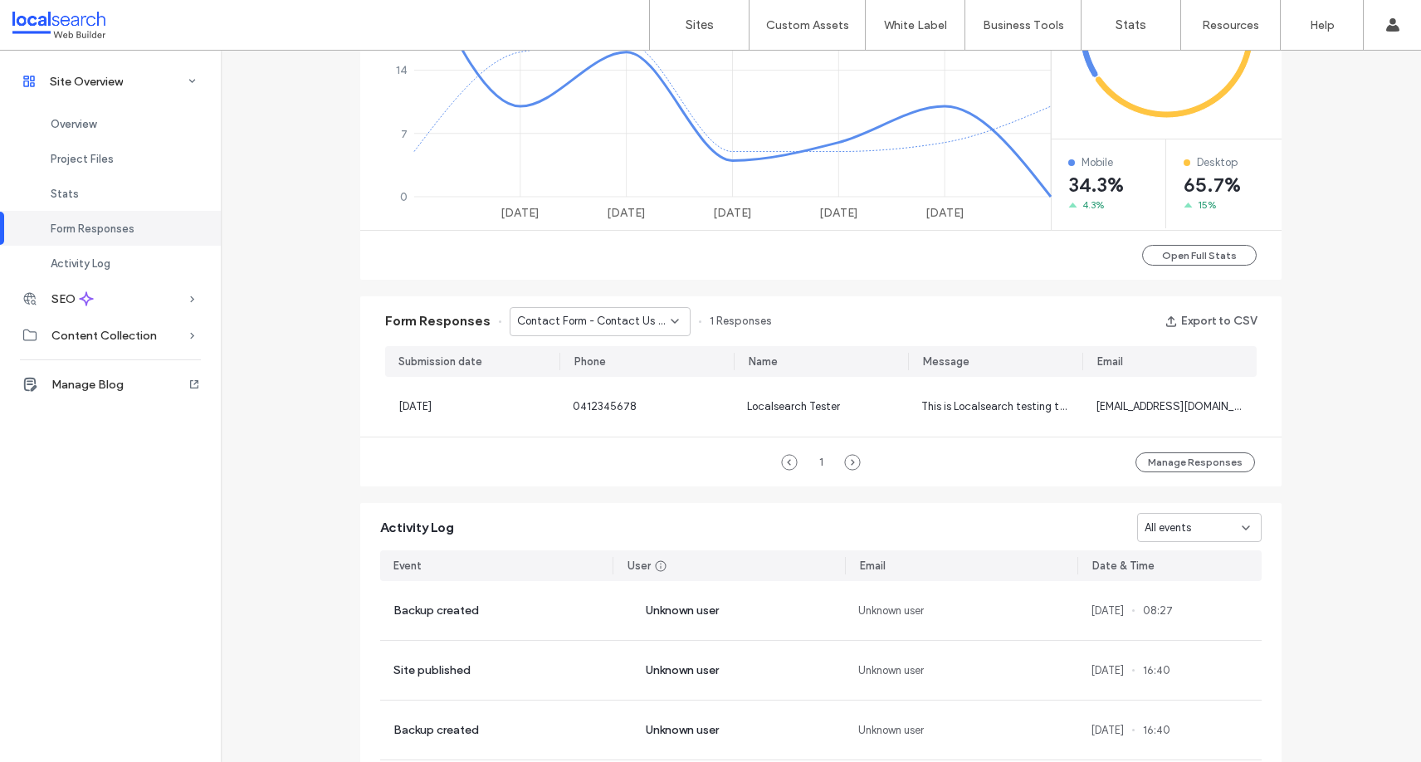
click at [596, 330] on div "Contact Form - Contact Us page" at bounding box center [600, 321] width 181 height 29
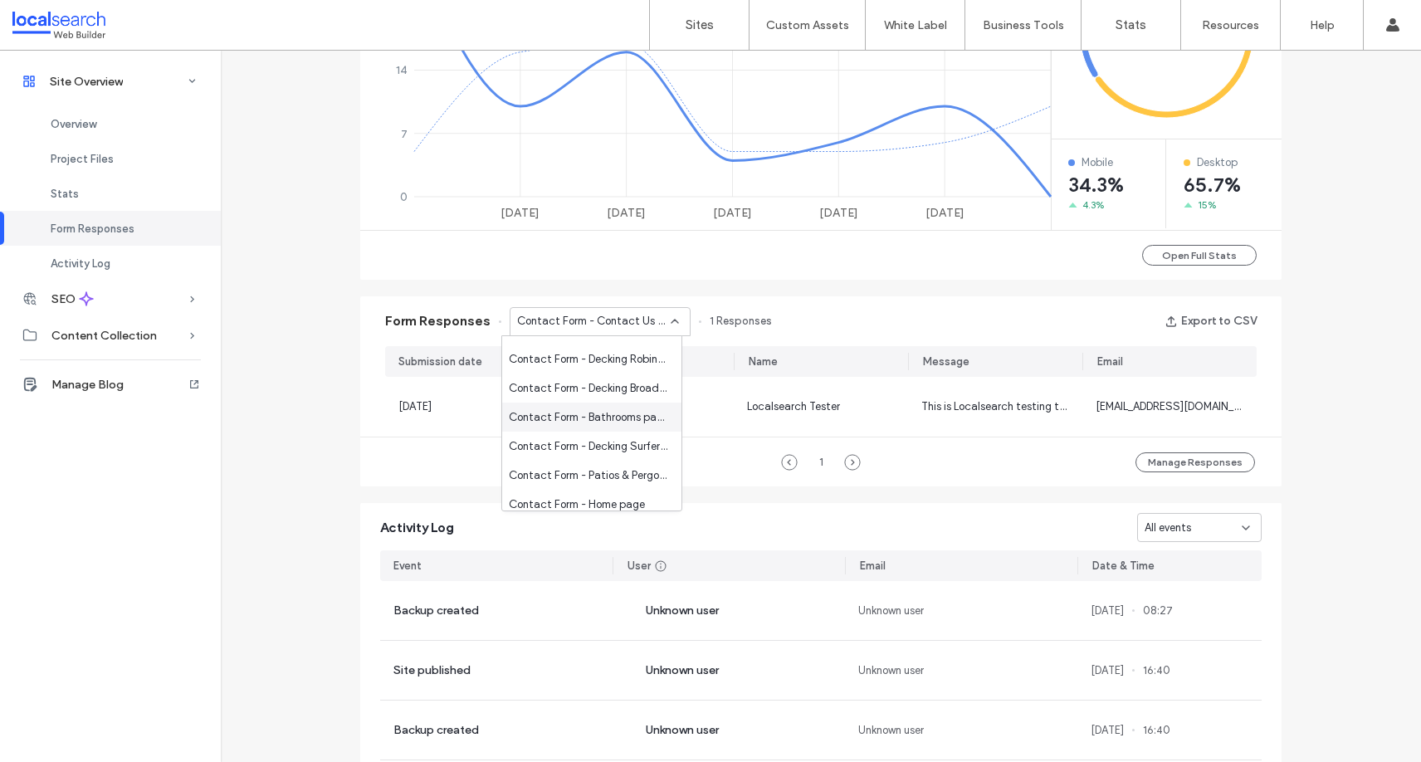
scroll to position [0, 0]
click at [603, 376] on span "Contact Form - Contact Us page" at bounding box center [588, 380] width 159 height 17
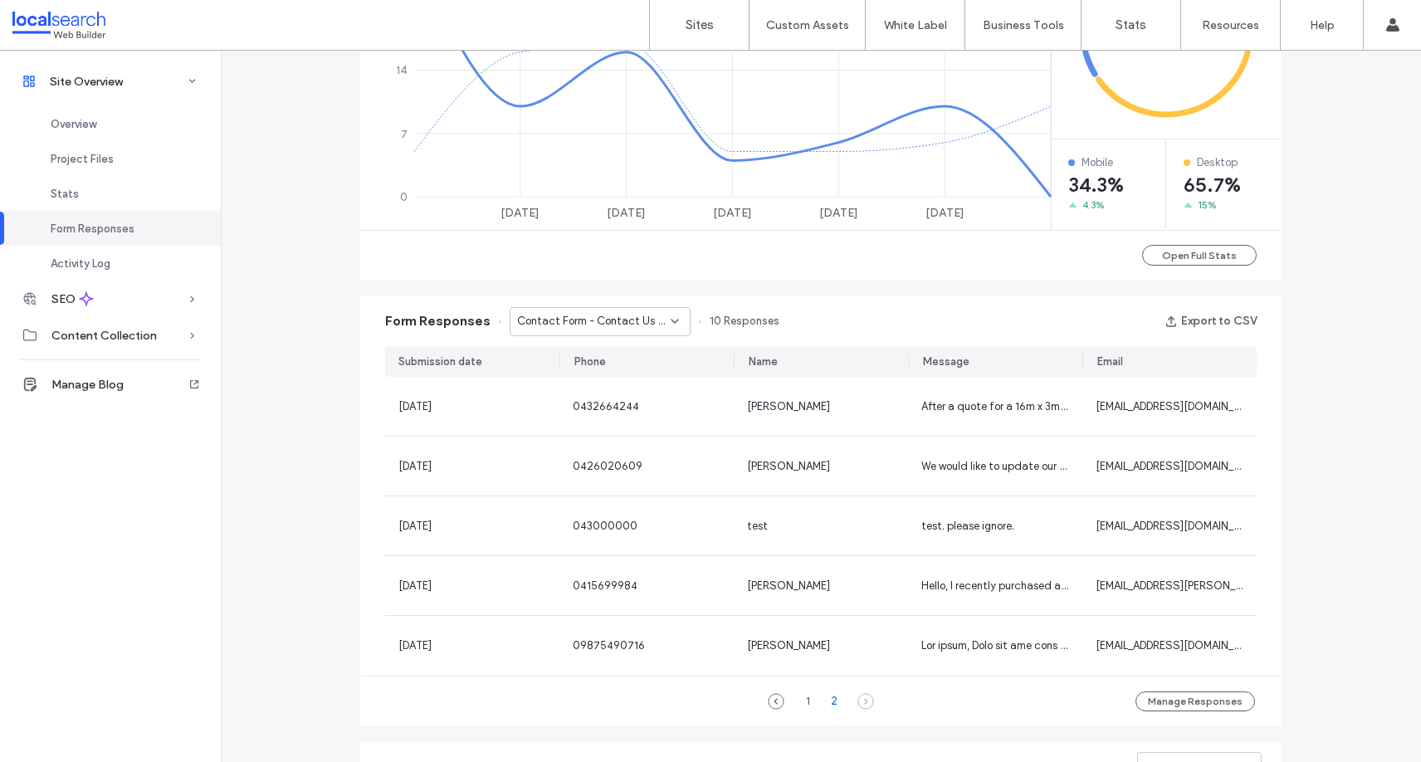
click at [574, 329] on span "Contact Form - Contact Us page" at bounding box center [594, 321] width 154 height 17
click at [598, 350] on span "Contact Form - Decking Nerang page" at bounding box center [588, 351] width 159 height 17
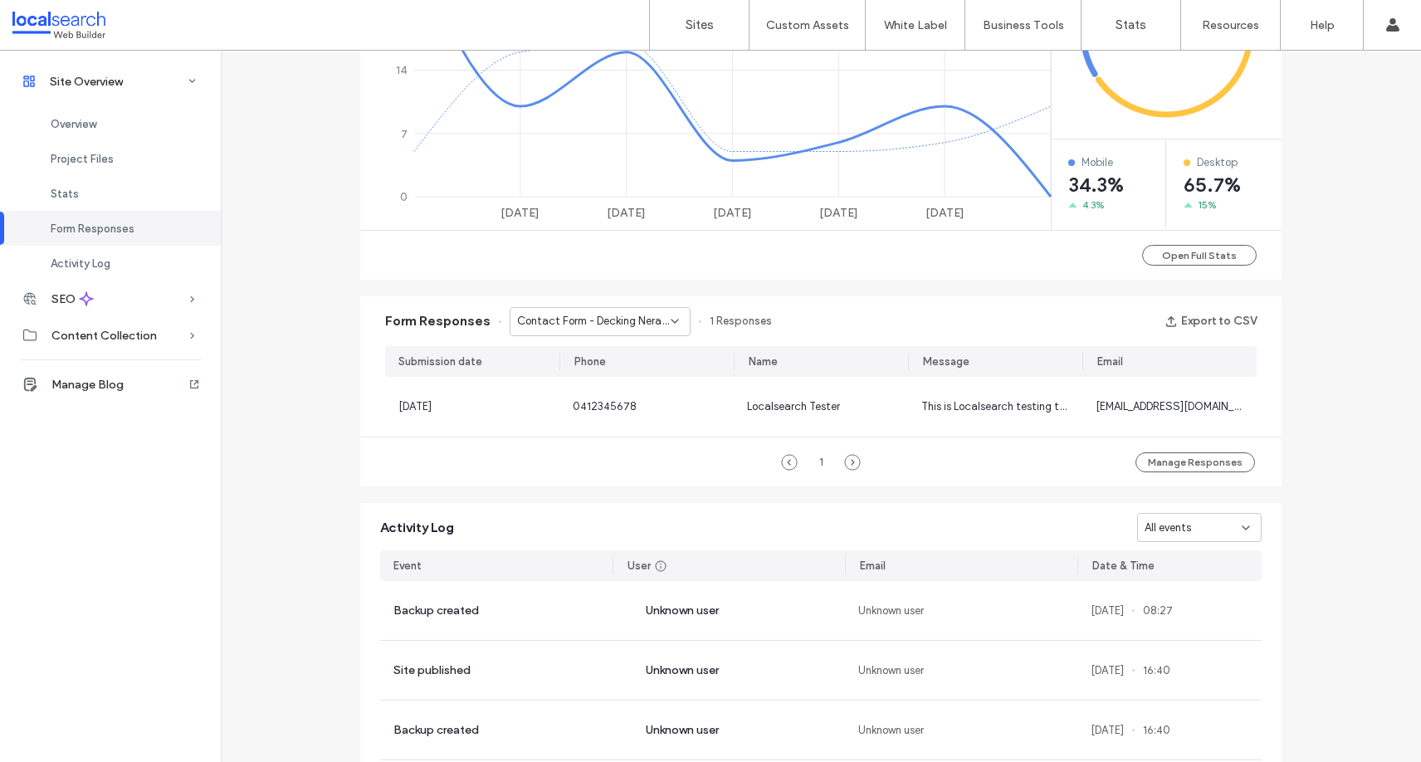
click at [596, 315] on span "Contact Form - Decking Nerang page" at bounding box center [594, 321] width 154 height 17
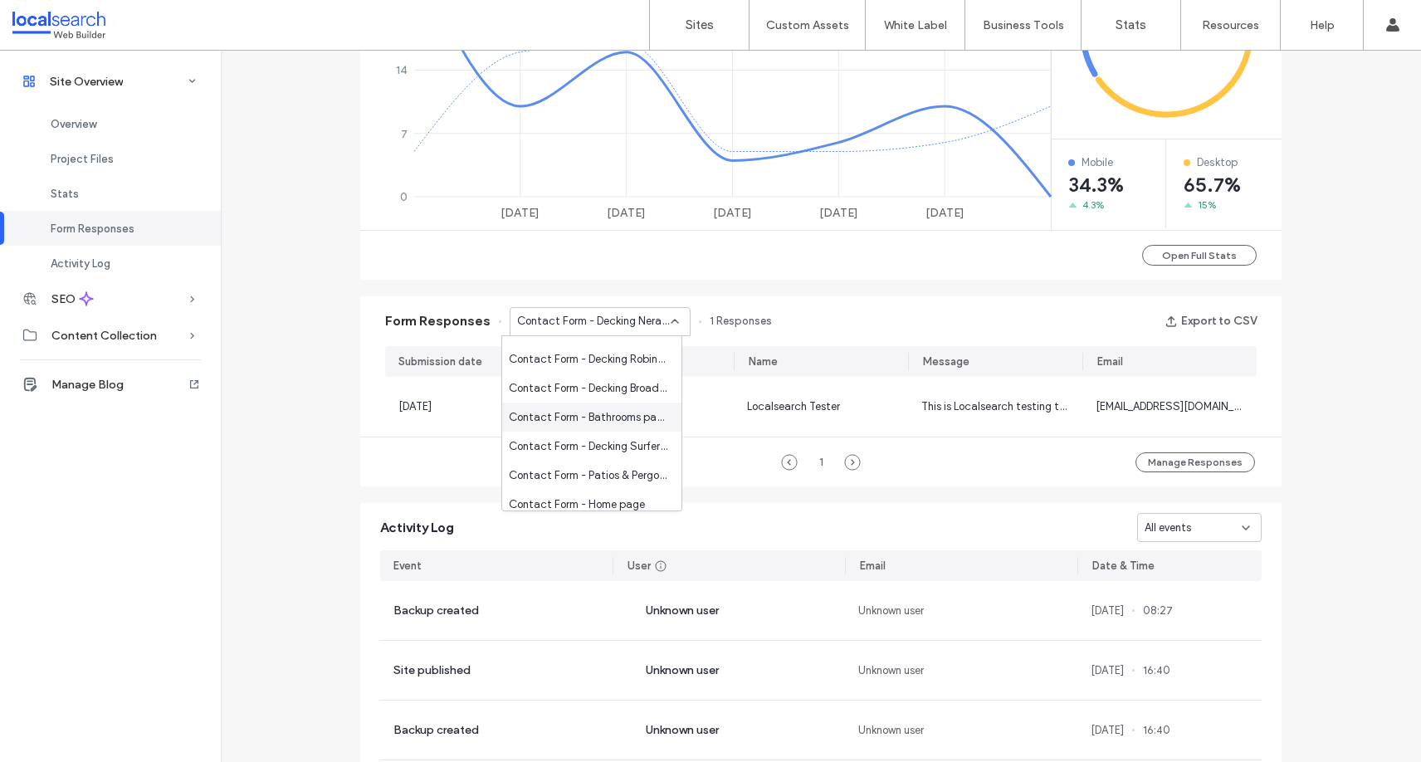
scroll to position [249, 0]
click at [584, 411] on div "Contact Form - Home page" at bounding box center [591, 421] width 179 height 29
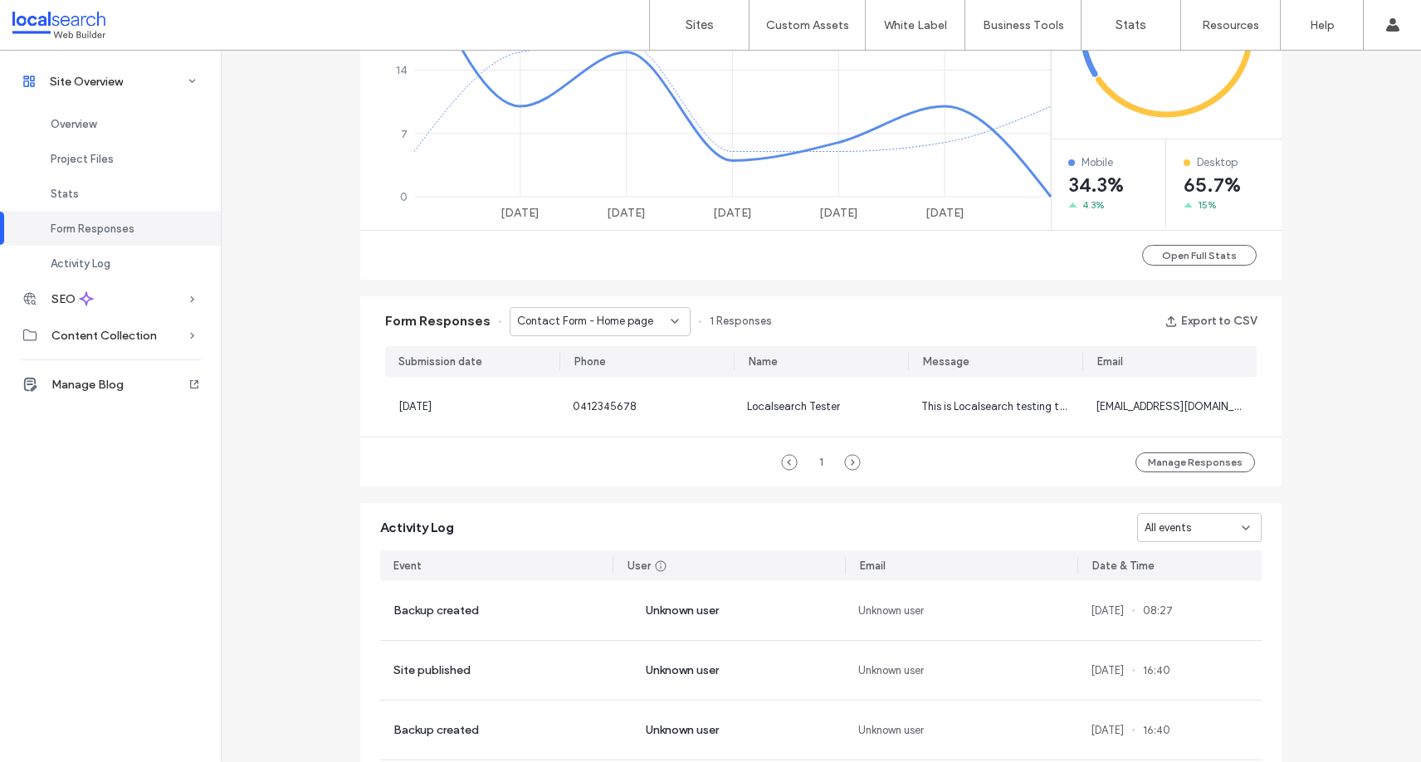
click at [574, 318] on span "Contact Form - Home page" at bounding box center [585, 321] width 136 height 17
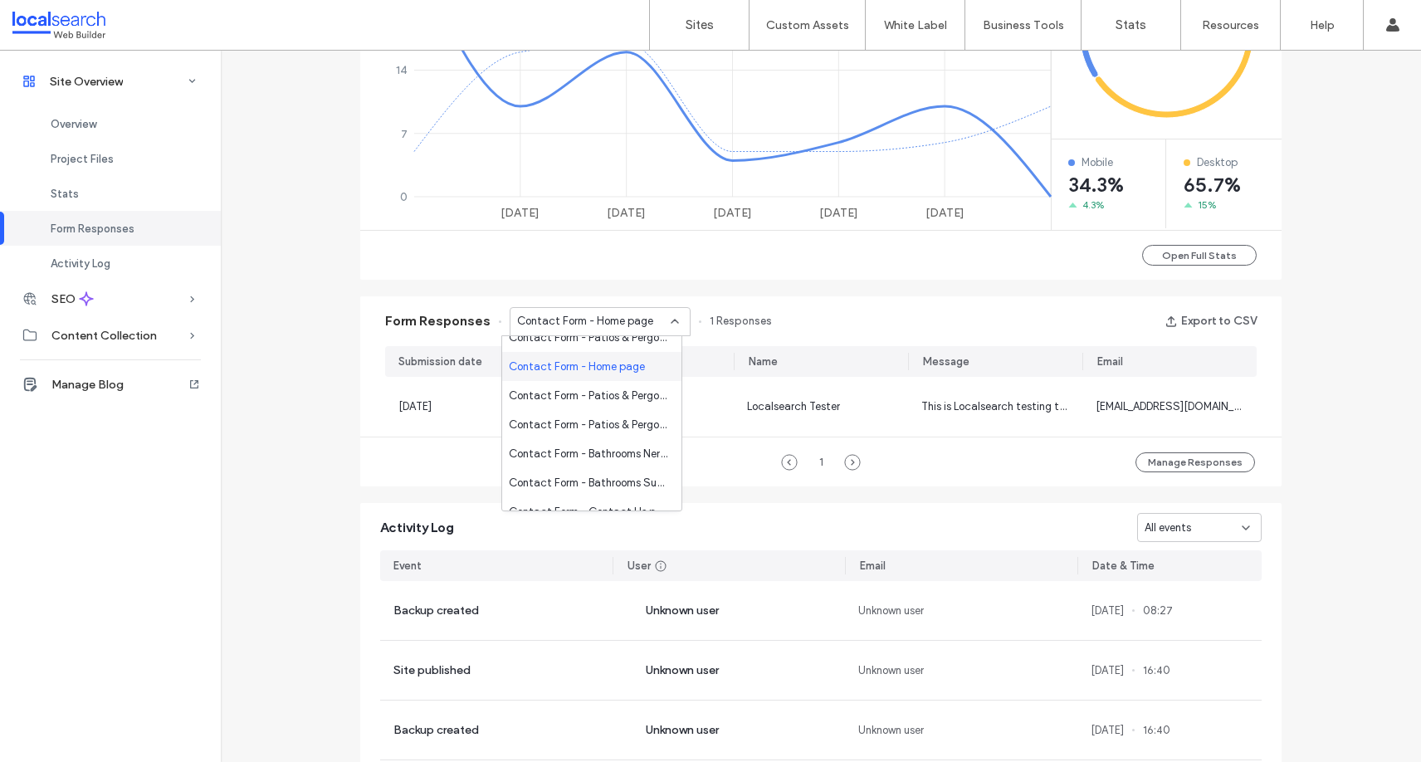
scroll to position [332, 0]
click at [589, 485] on span "Contact Form - Contact Us page" at bounding box center [588, 484] width 159 height 17
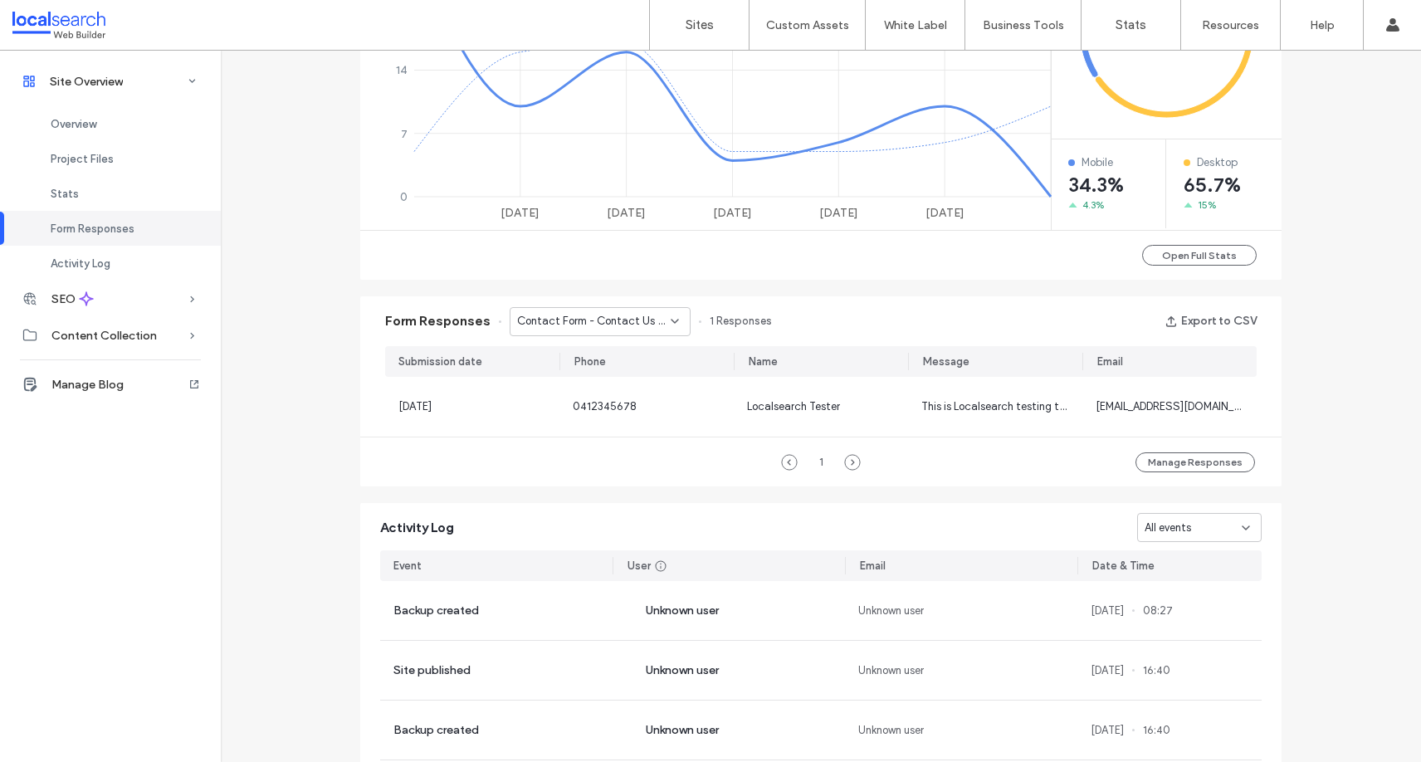
click at [558, 315] on span "Contact Form - Contact Us page" at bounding box center [594, 321] width 154 height 17
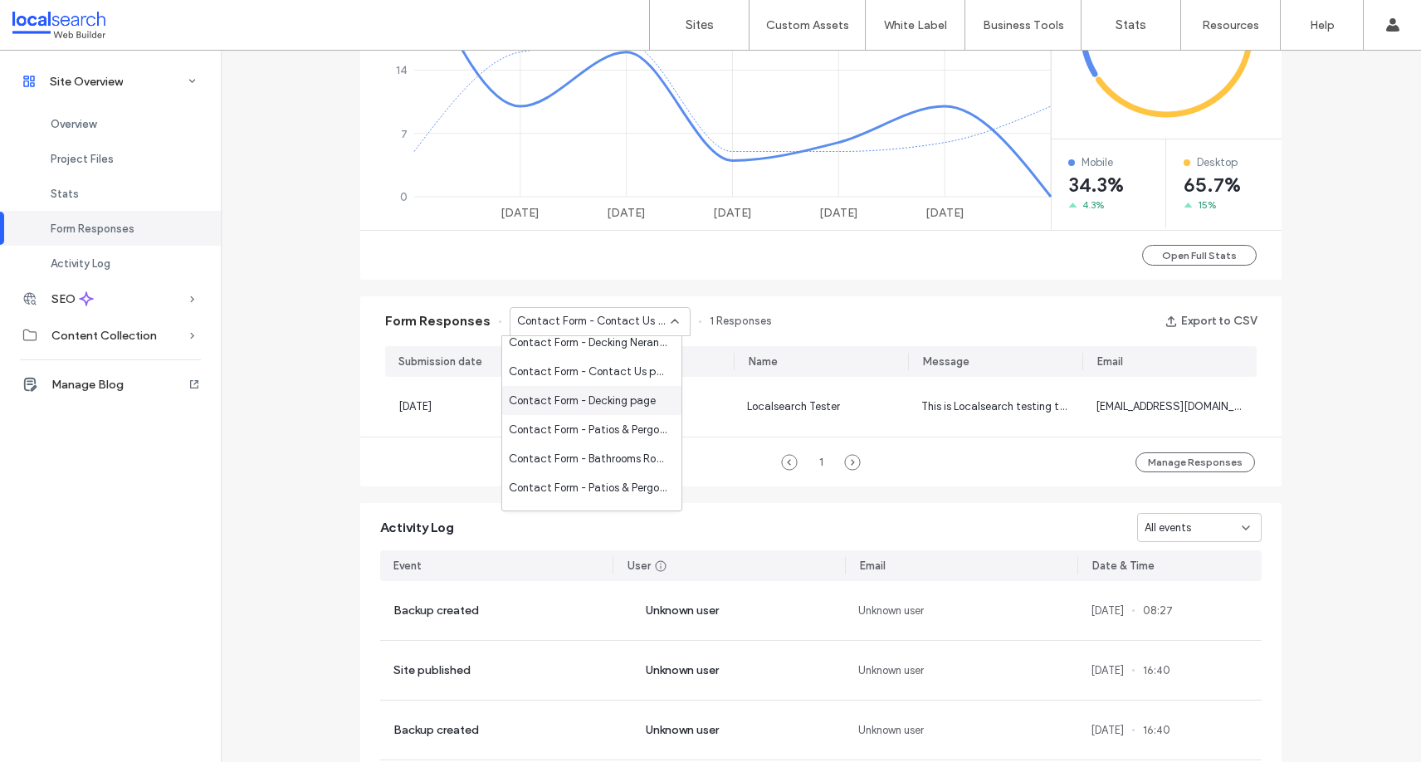
scroll to position [0, 0]
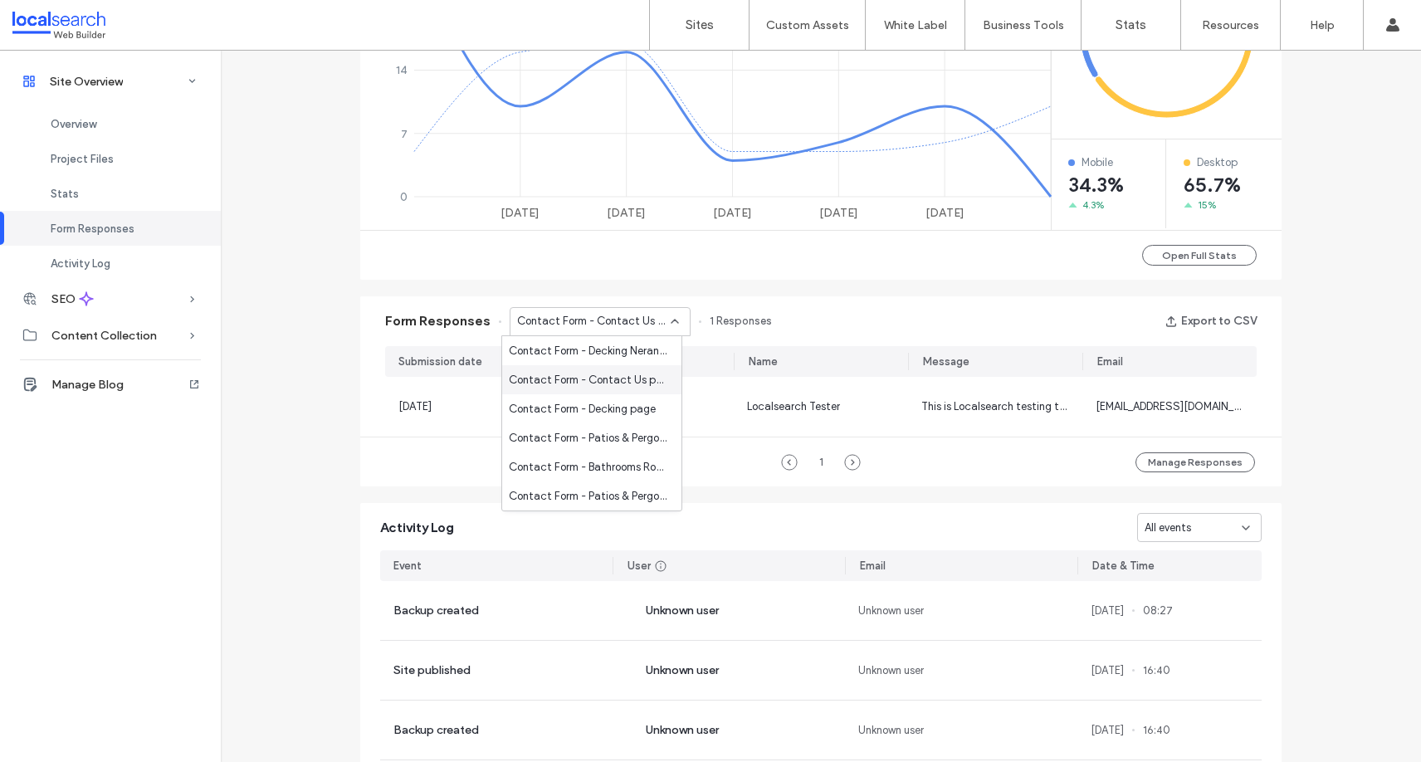
click at [586, 373] on span "Contact Form - Contact Us page" at bounding box center [588, 380] width 159 height 17
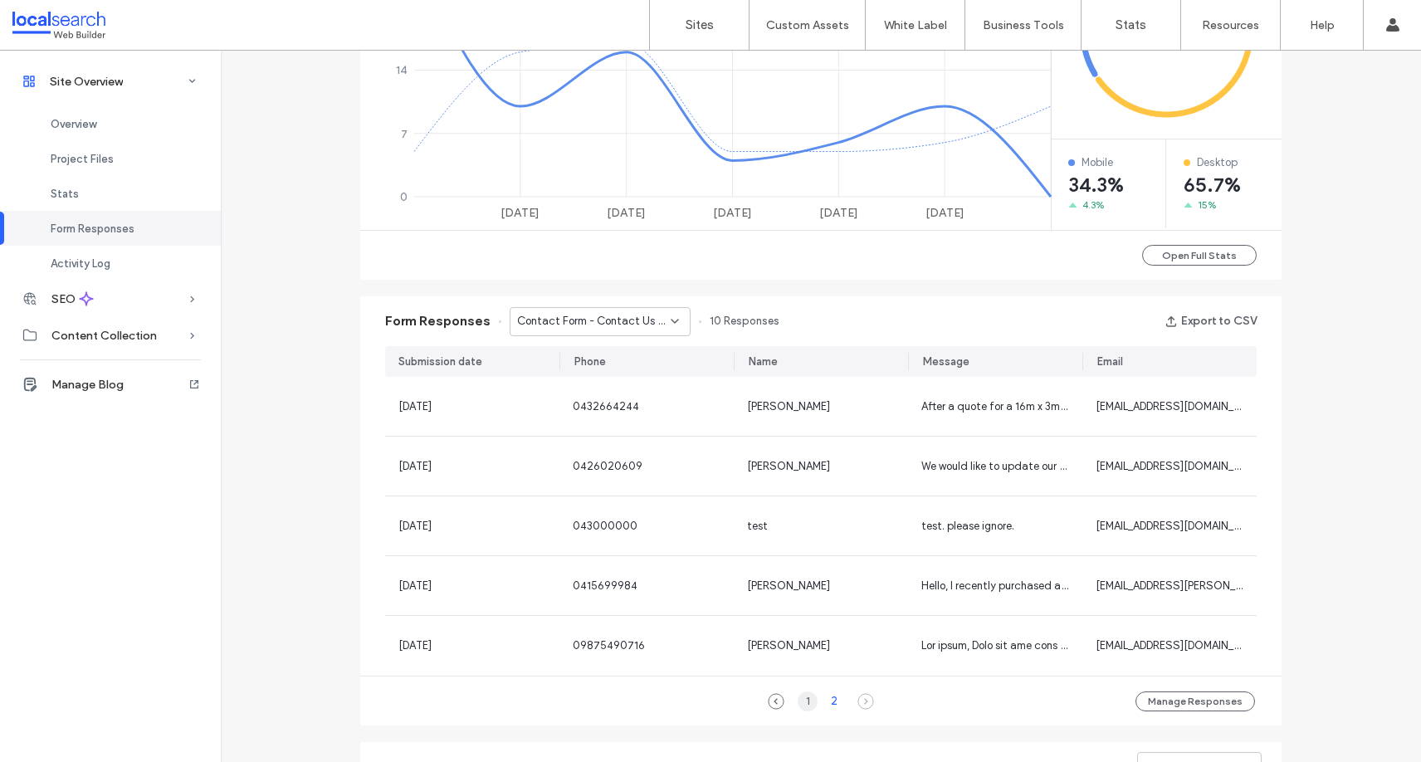
click at [799, 696] on div "1" at bounding box center [808, 701] width 20 height 20
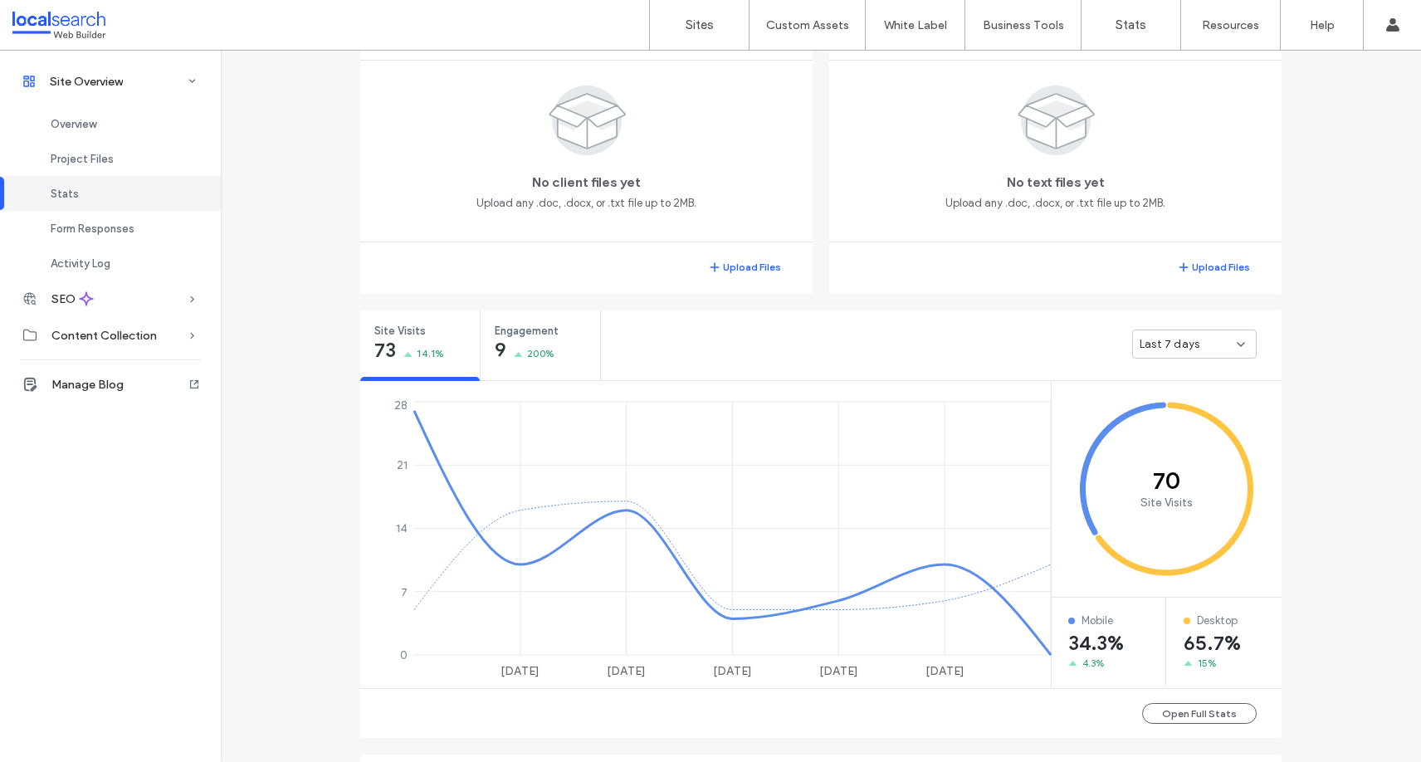
scroll to position [249, 0]
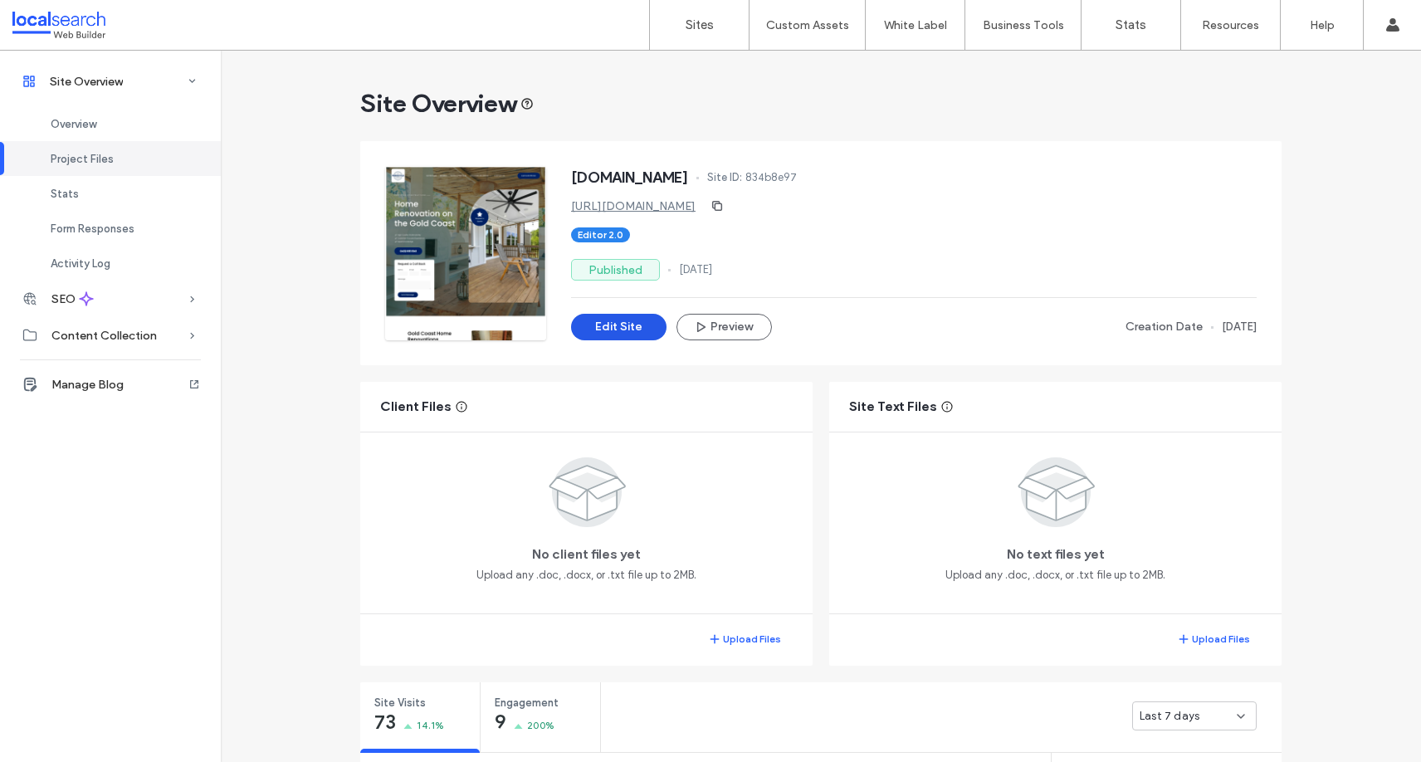
click at [599, 325] on button "Edit Site" at bounding box center [618, 327] width 95 height 27
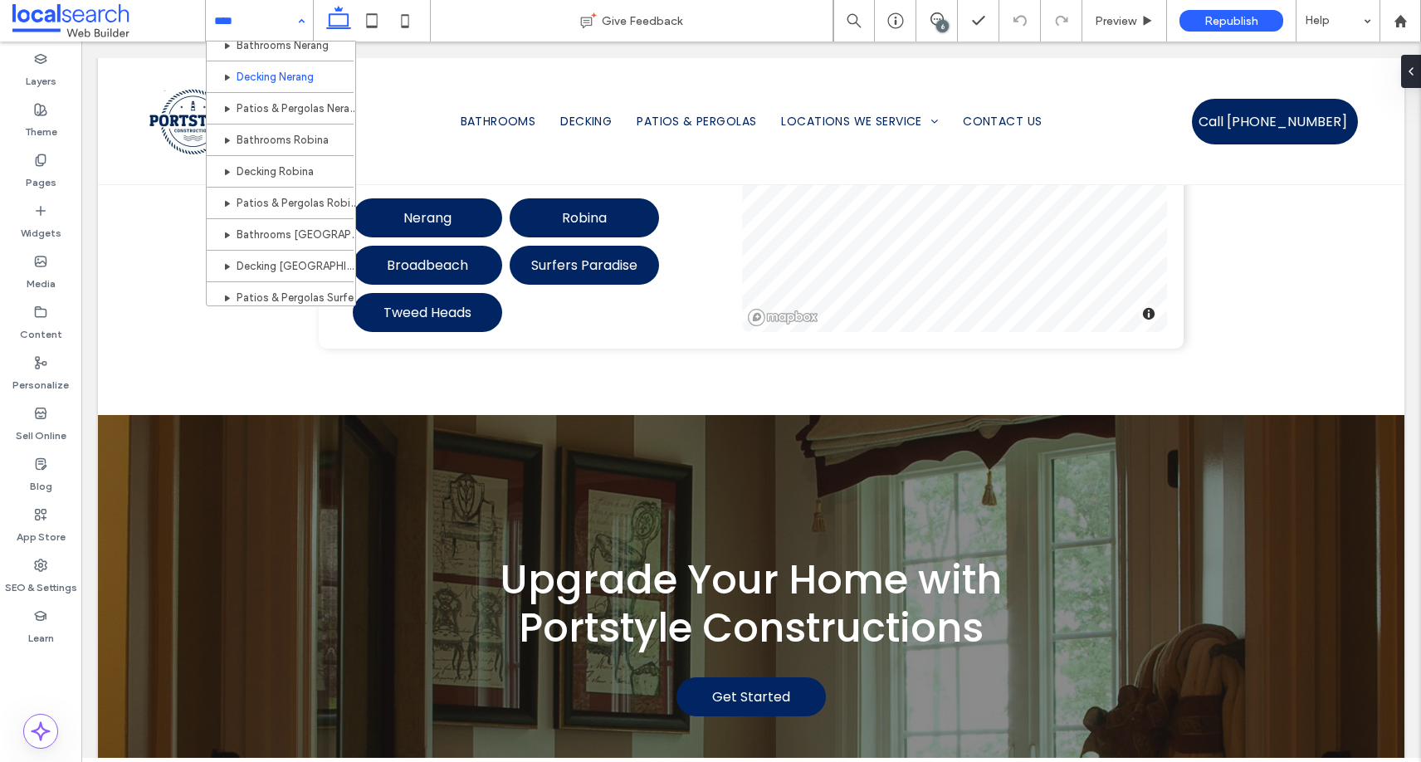
scroll to position [364, 0]
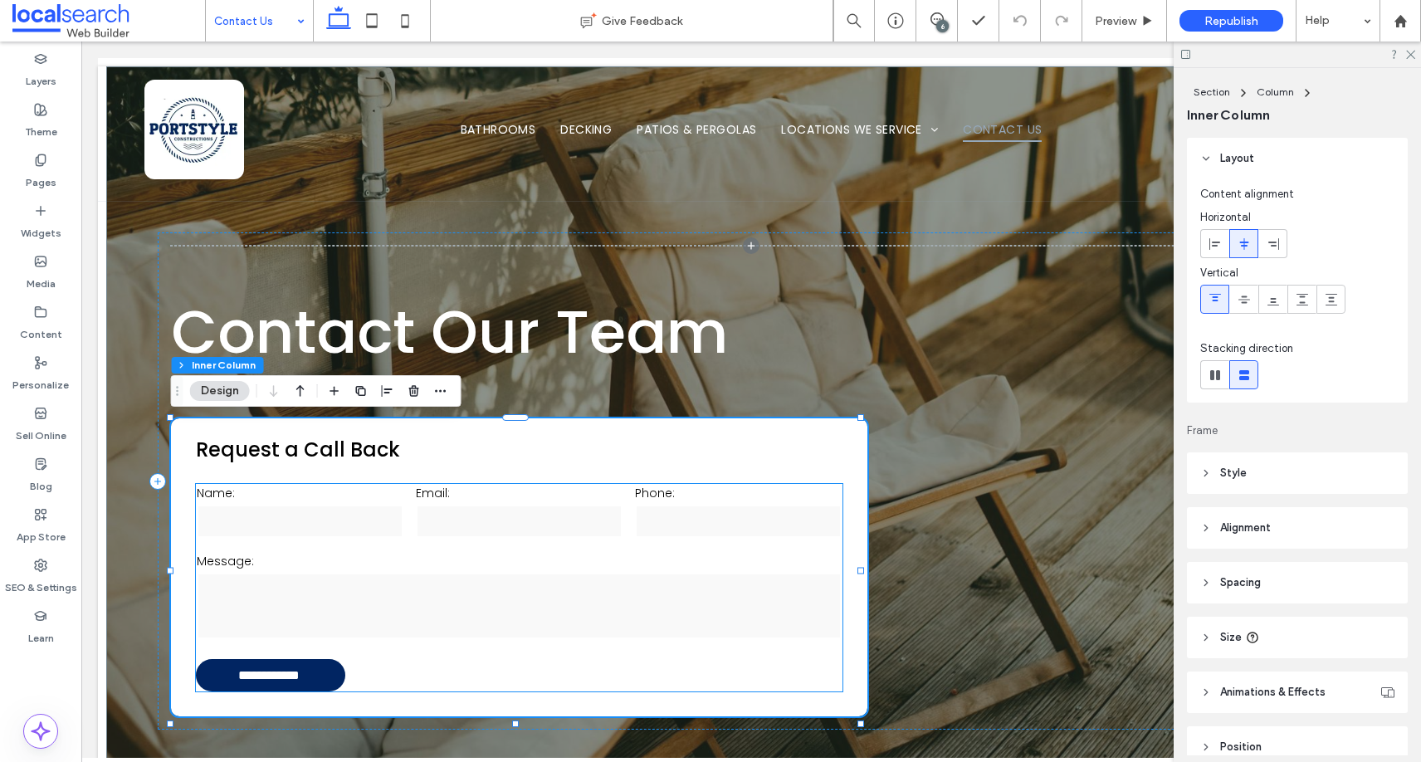
click at [310, 493] on label "Name:" at bounding box center [300, 493] width 207 height 17
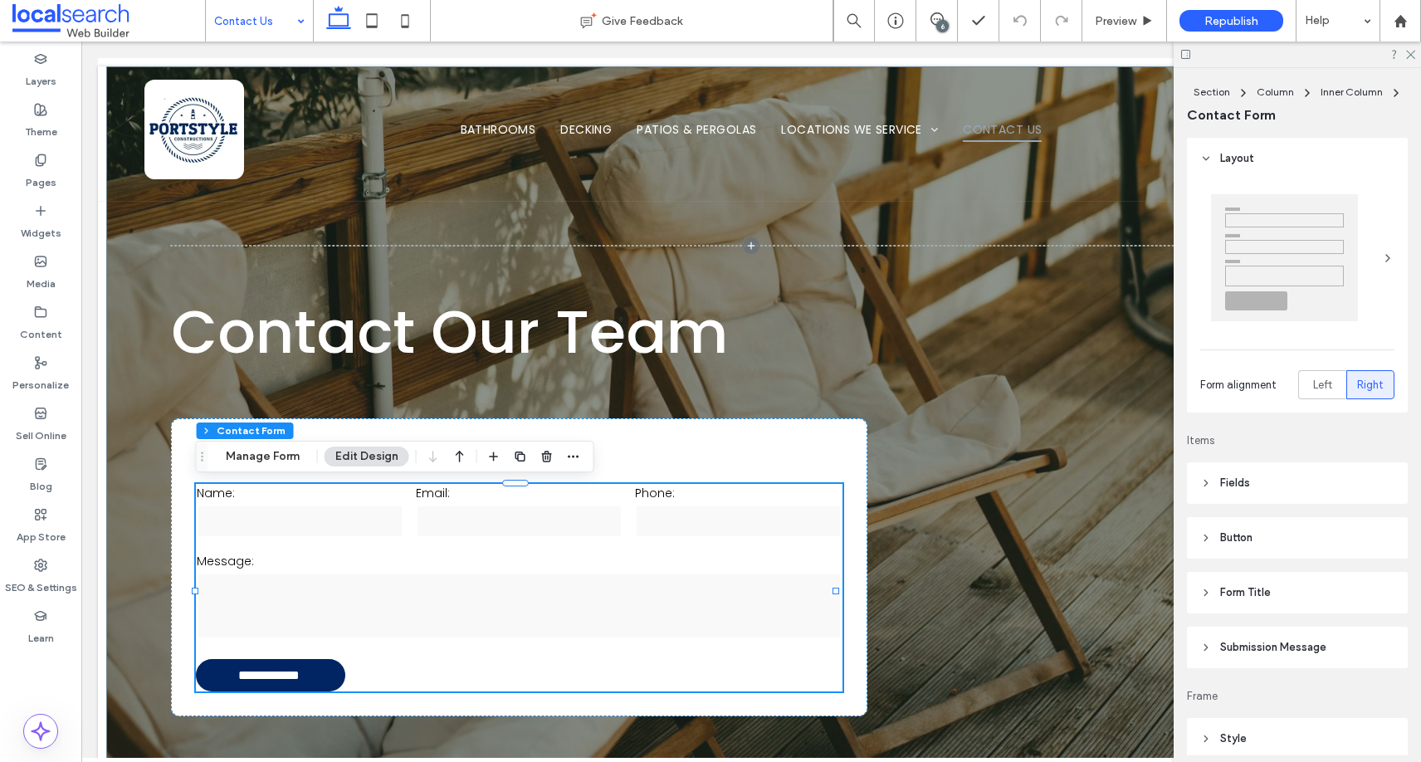
type input "*"
type input "***"
type input "*"
type input "***"
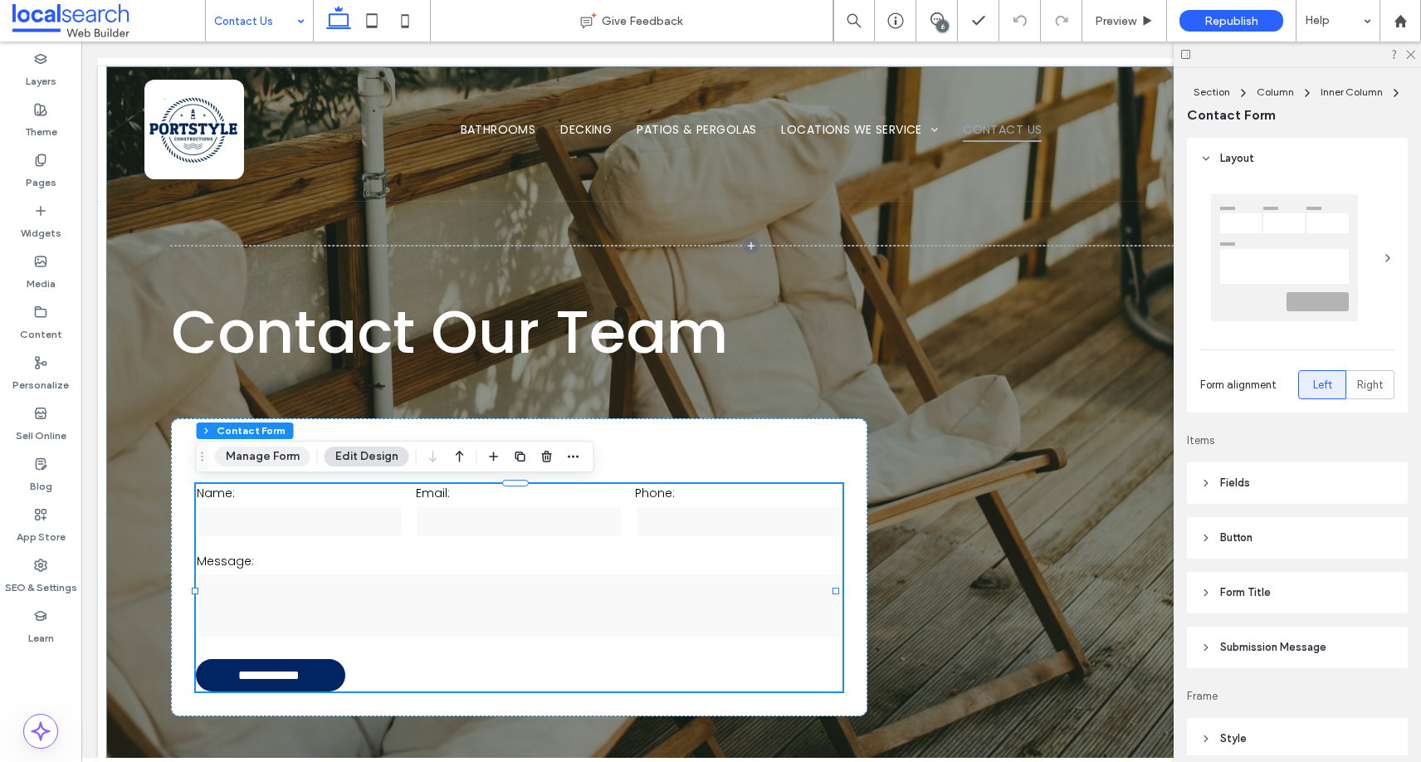
click at [273, 462] on button "Manage Form" at bounding box center [262, 457] width 95 height 20
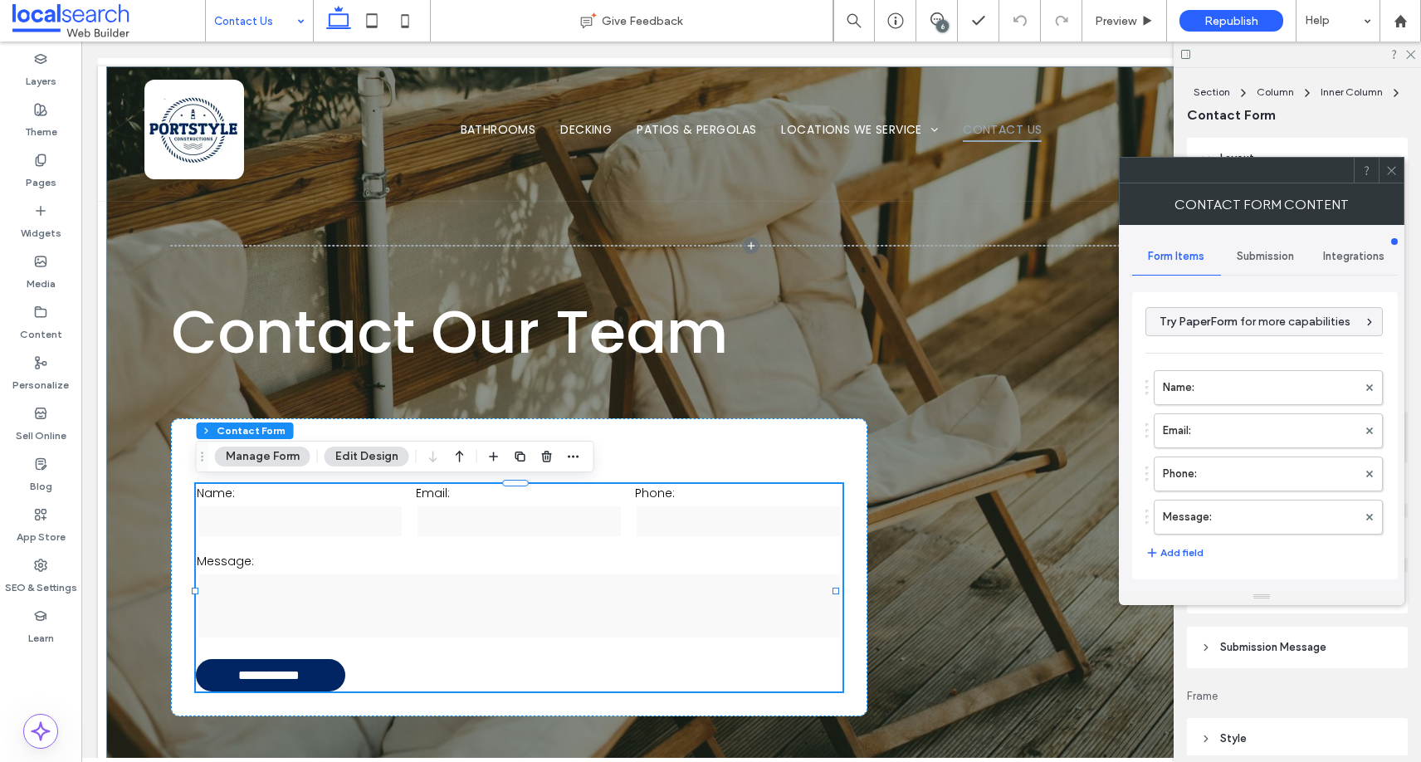
click at [1266, 250] on span "Submission" at bounding box center [1265, 256] width 57 height 13
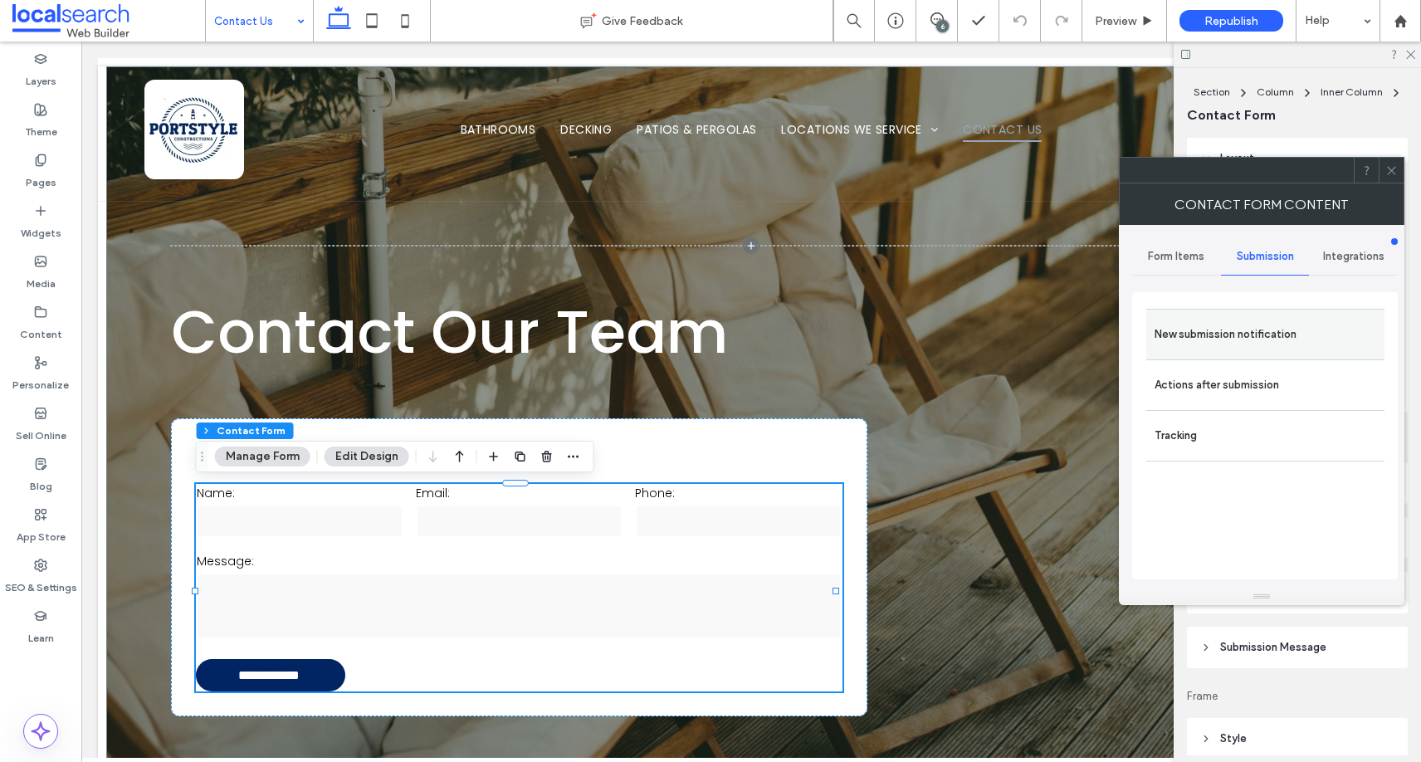
click at [1226, 315] on div "New submission notification" at bounding box center [1265, 334] width 238 height 51
click at [1282, 328] on label "New submission notification" at bounding box center [1266, 334] width 222 height 33
